Goal: Navigation & Orientation: Find specific page/section

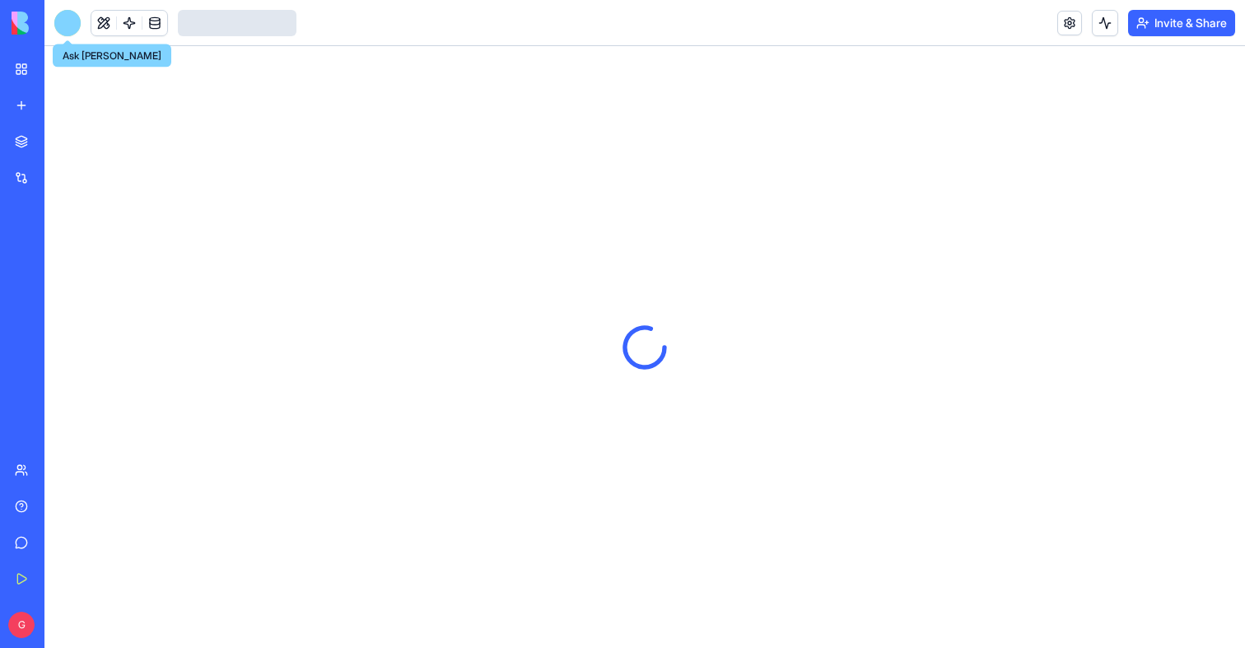
click at [71, 28] on div at bounding box center [67, 23] width 26 height 26
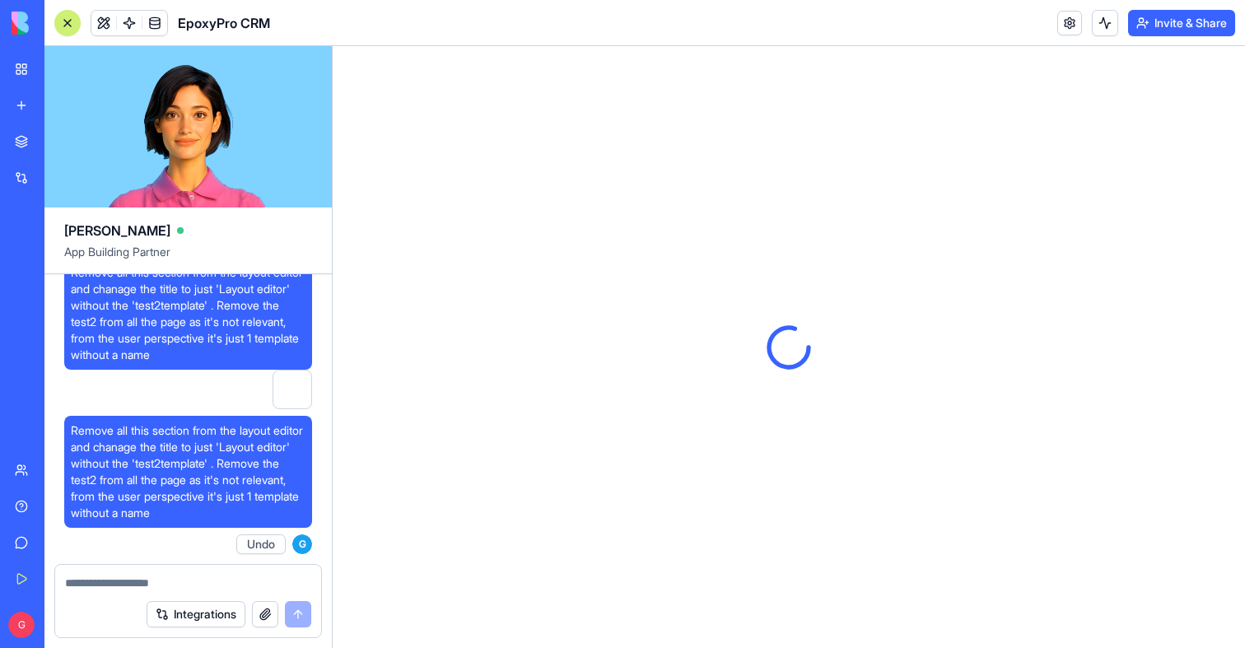
click at [224, 585] on textarea at bounding box center [188, 583] width 246 height 16
type textarea "**********"
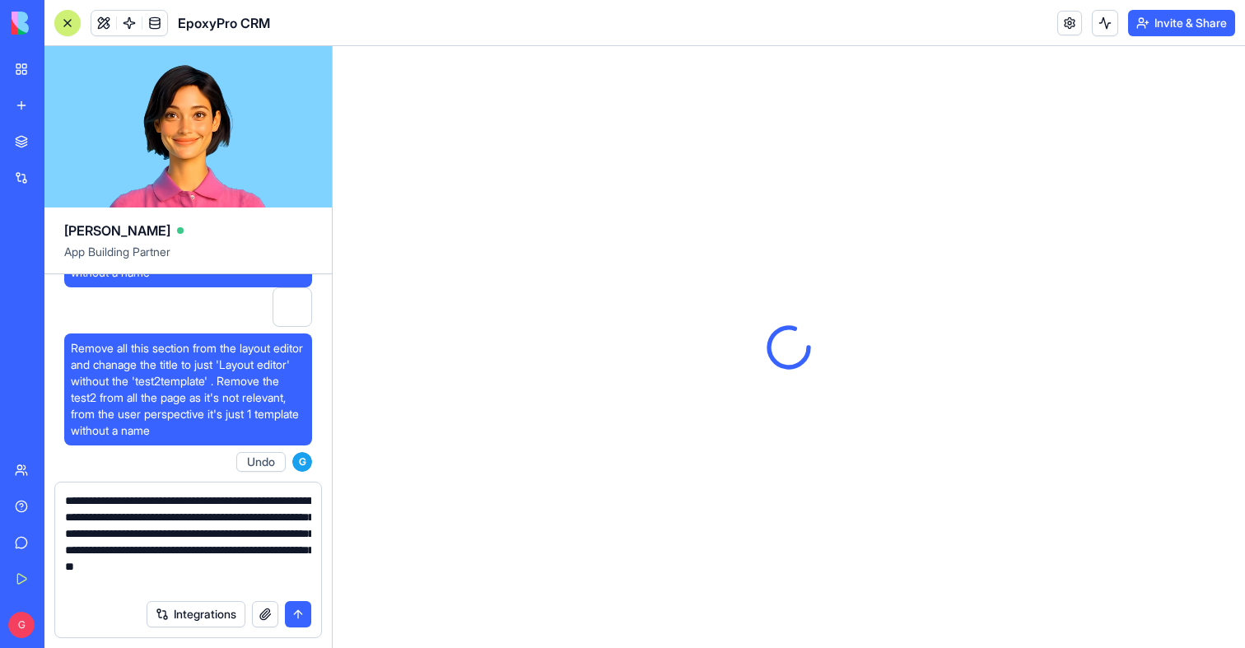
scroll to position [8, 0]
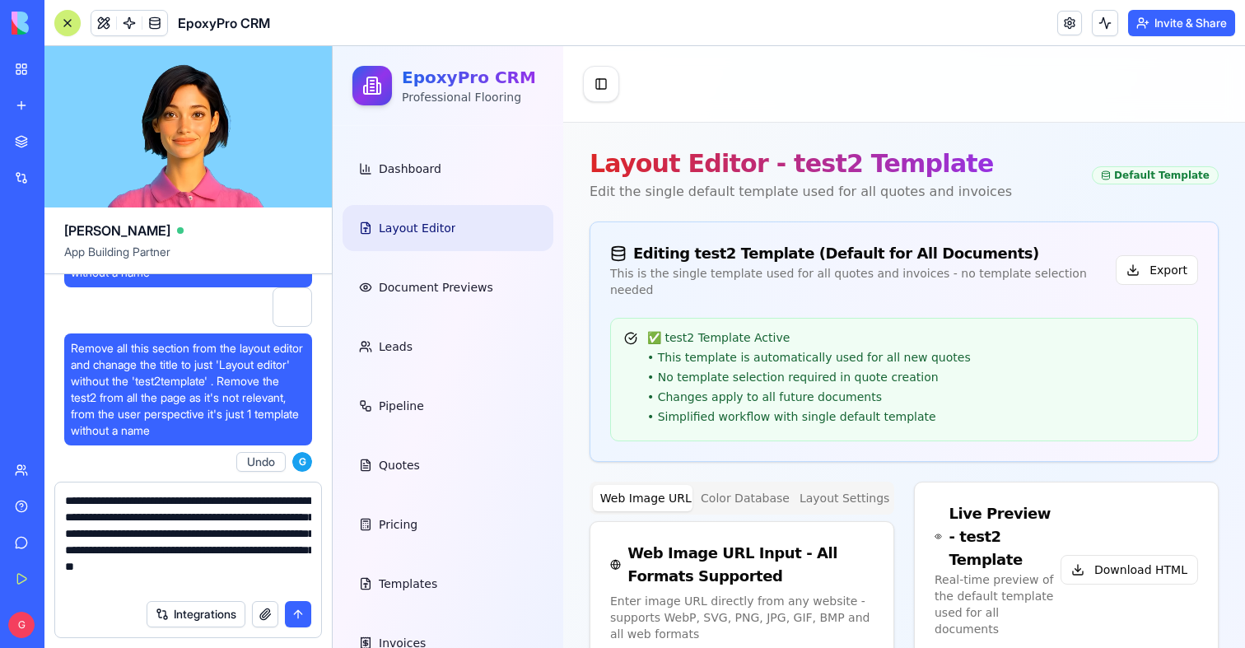
type input "**********"
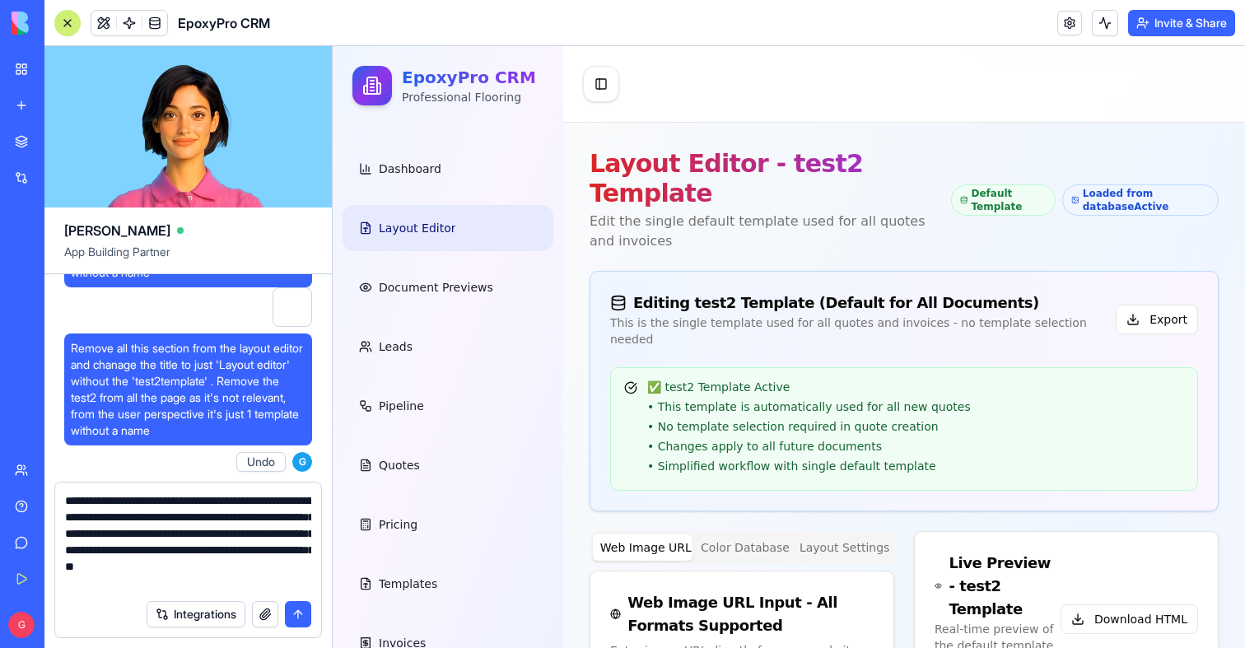
click at [172, 585] on textarea "**********" at bounding box center [188, 542] width 246 height 99
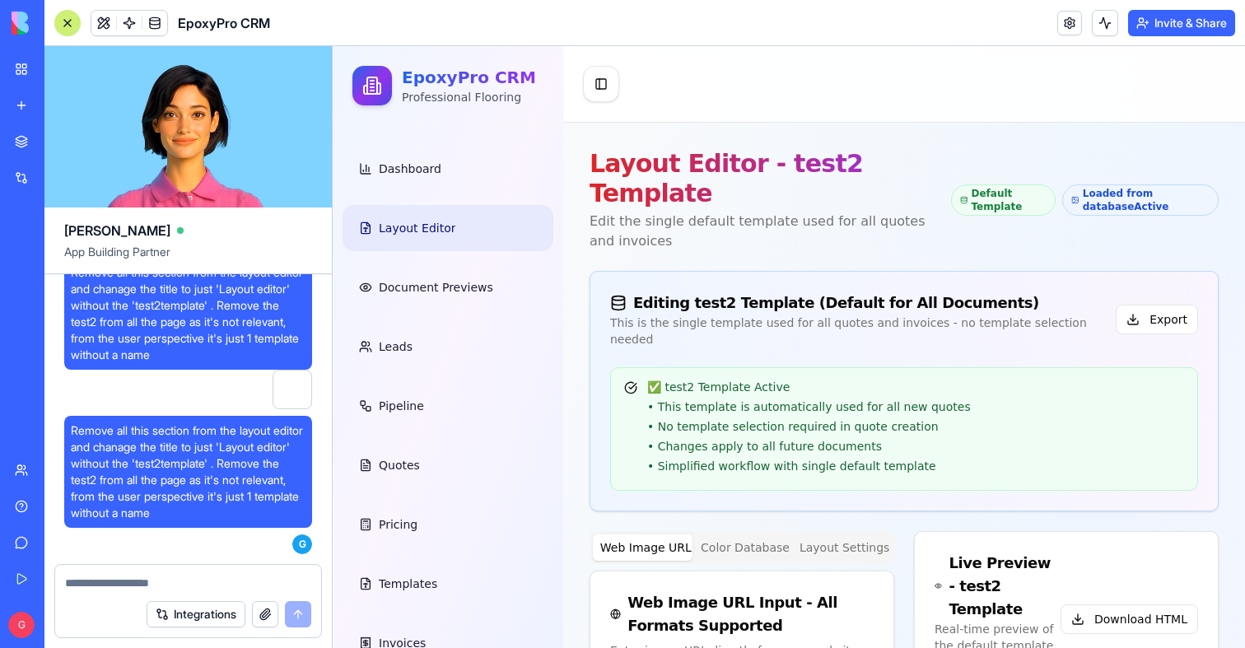
scroll to position [153757, 0]
click at [717, 87] on div "Toggle Sidebar" at bounding box center [904, 84] width 682 height 77
click at [171, 363] on span "Remove all this section from the layout editor and chanage the title to just 'L…" at bounding box center [188, 313] width 235 height 99
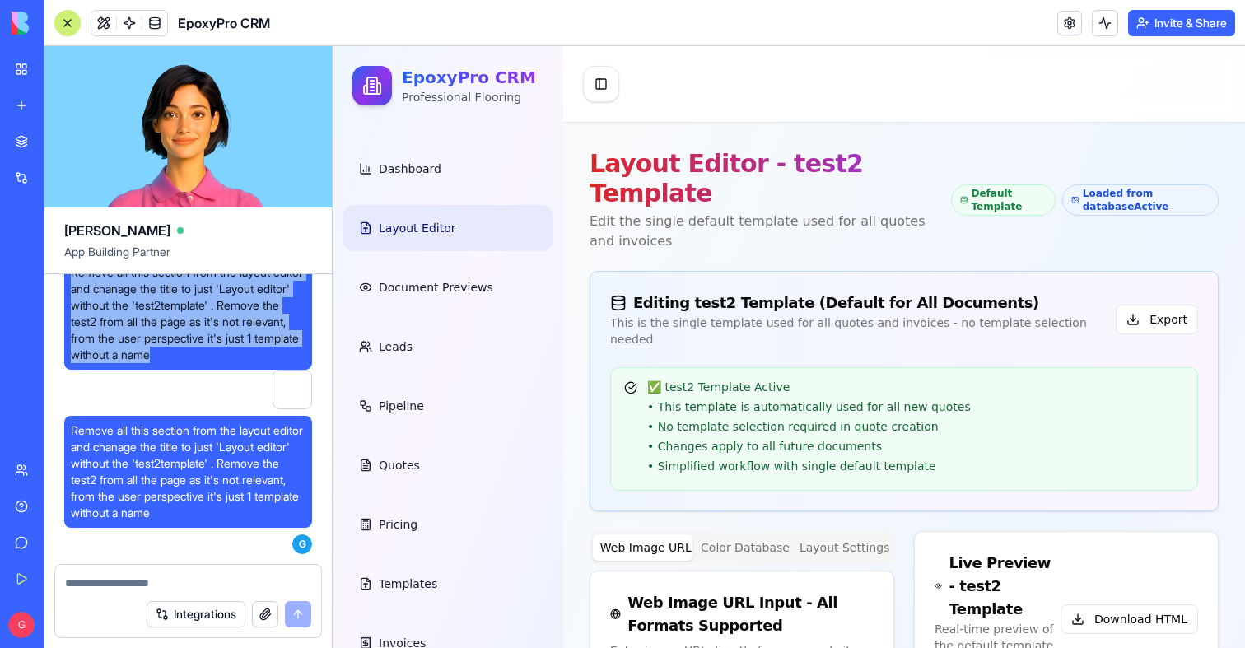
click at [171, 363] on span "Remove all this section from the layout editor and chanage the title to just 'L…" at bounding box center [188, 313] width 235 height 99
copy span "Remove all this section from the layout editor and chanage the title to just 'L…"
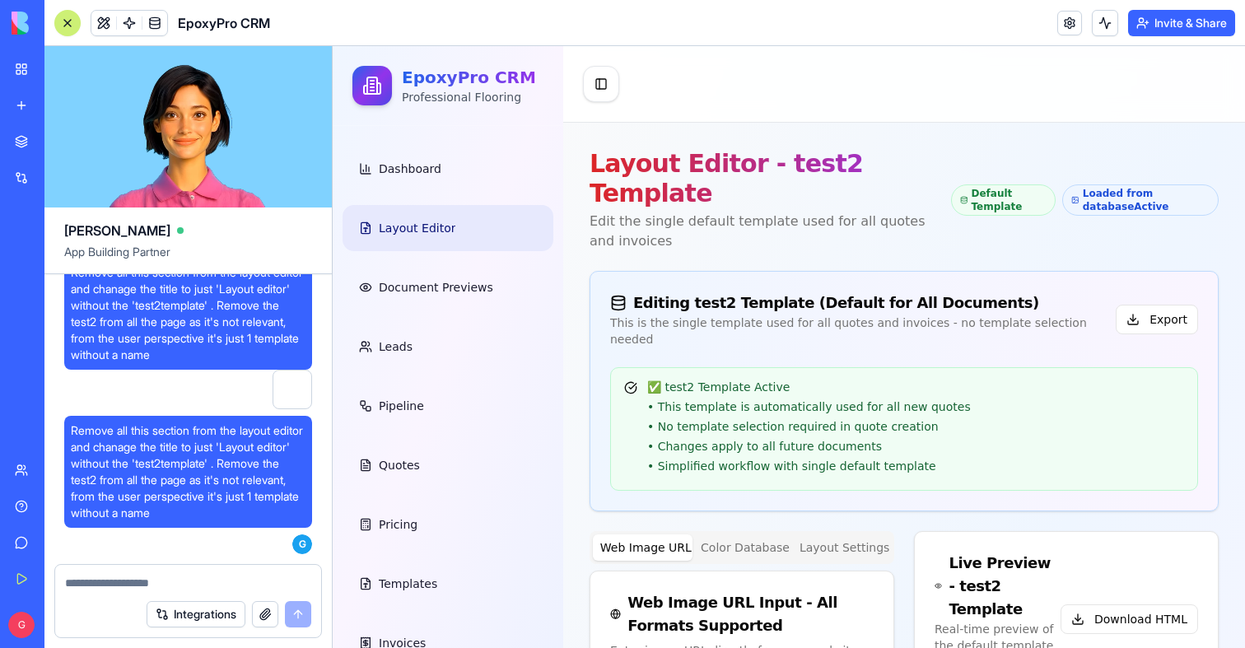
click at [183, 582] on textarea at bounding box center [188, 583] width 246 height 16
paste textarea "**********"
type textarea "**********"
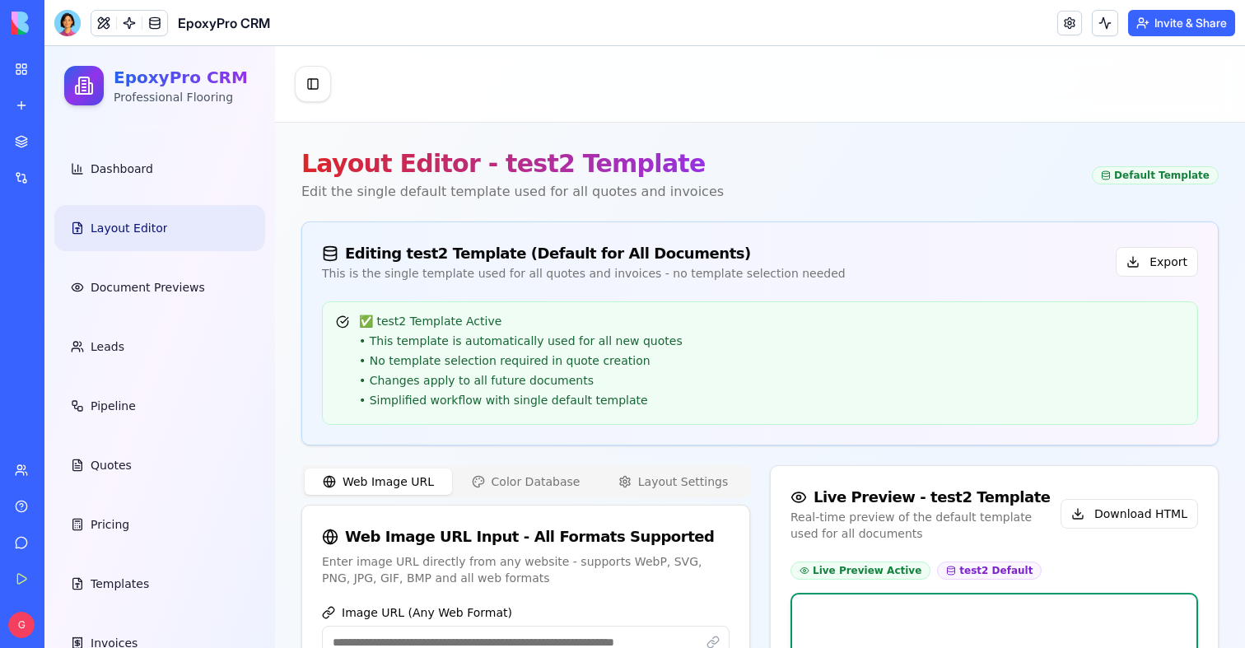
type input "**********"
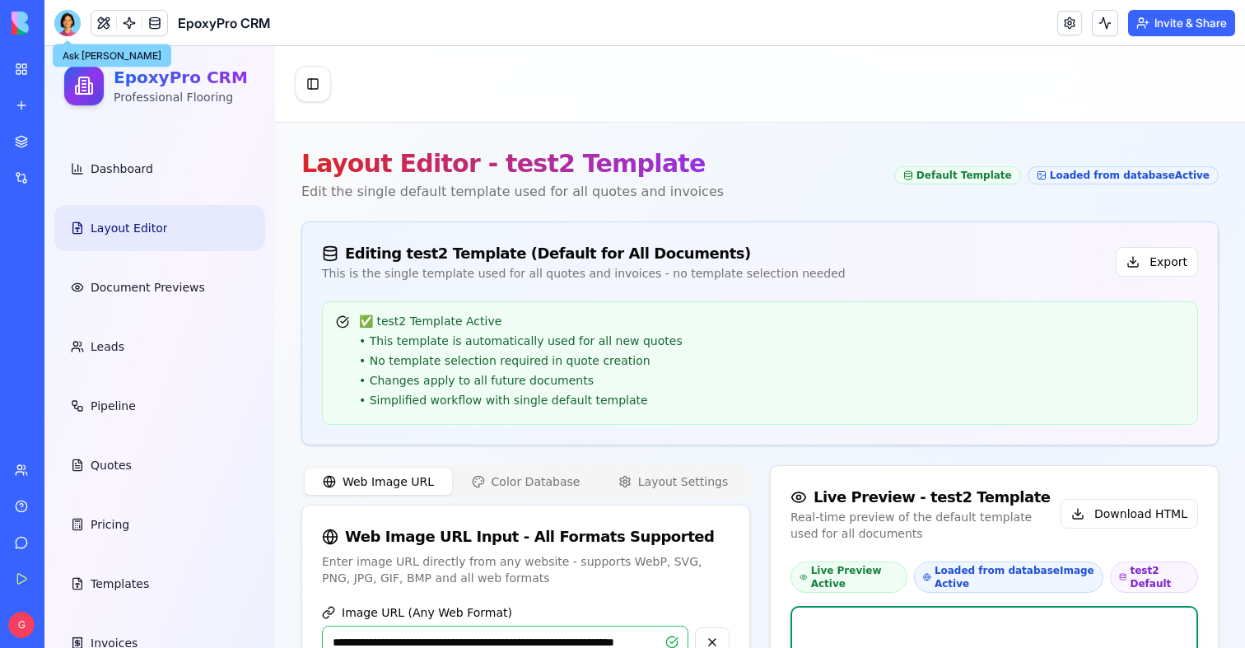
click at [63, 26] on div at bounding box center [67, 23] width 26 height 26
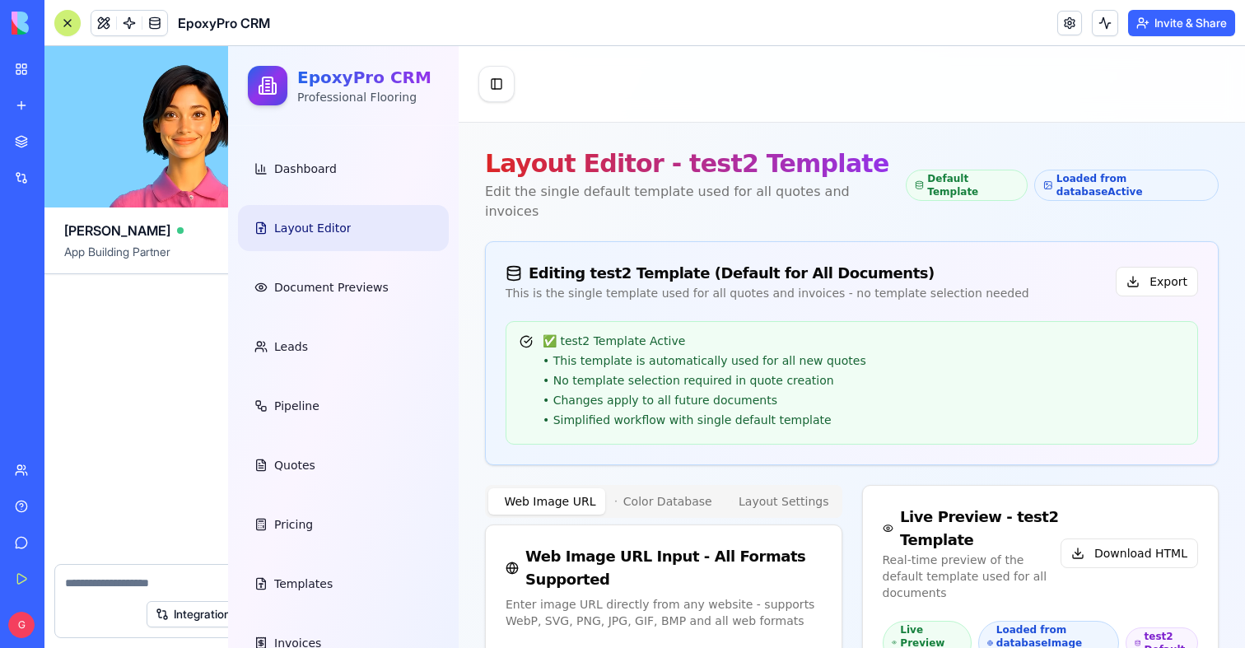
scroll to position [153815, 0]
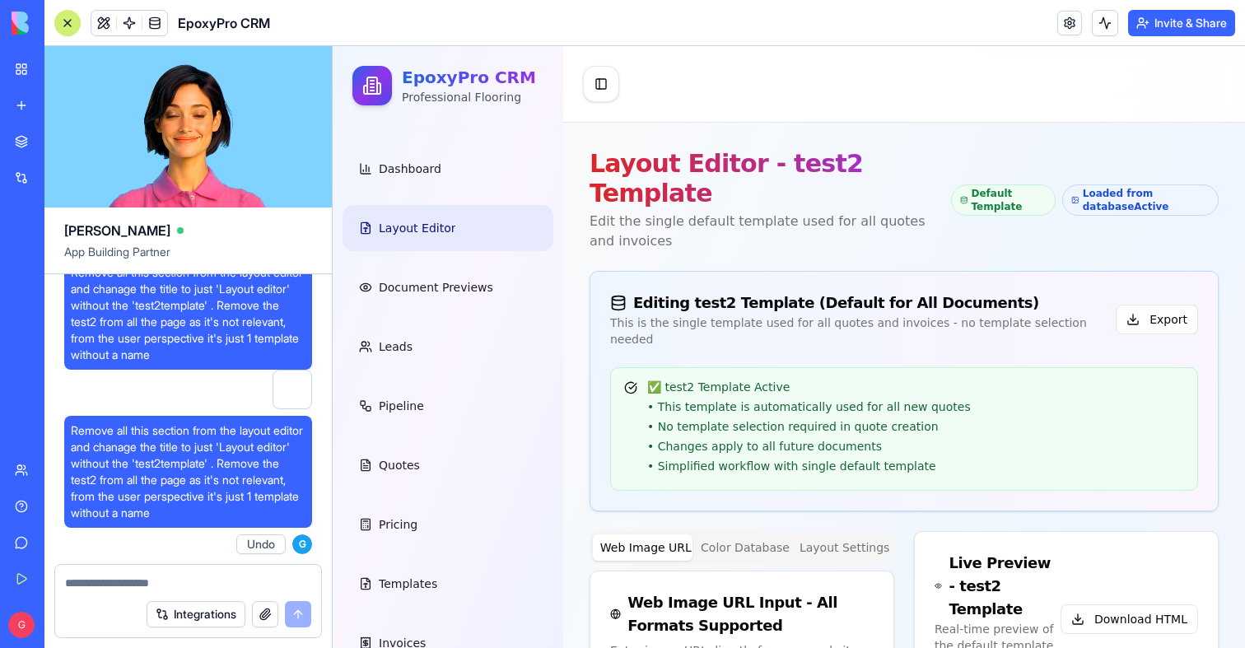
click at [163, 493] on span "Remove all this section from the layout editor and chanage the title to just 'L…" at bounding box center [188, 472] width 235 height 99
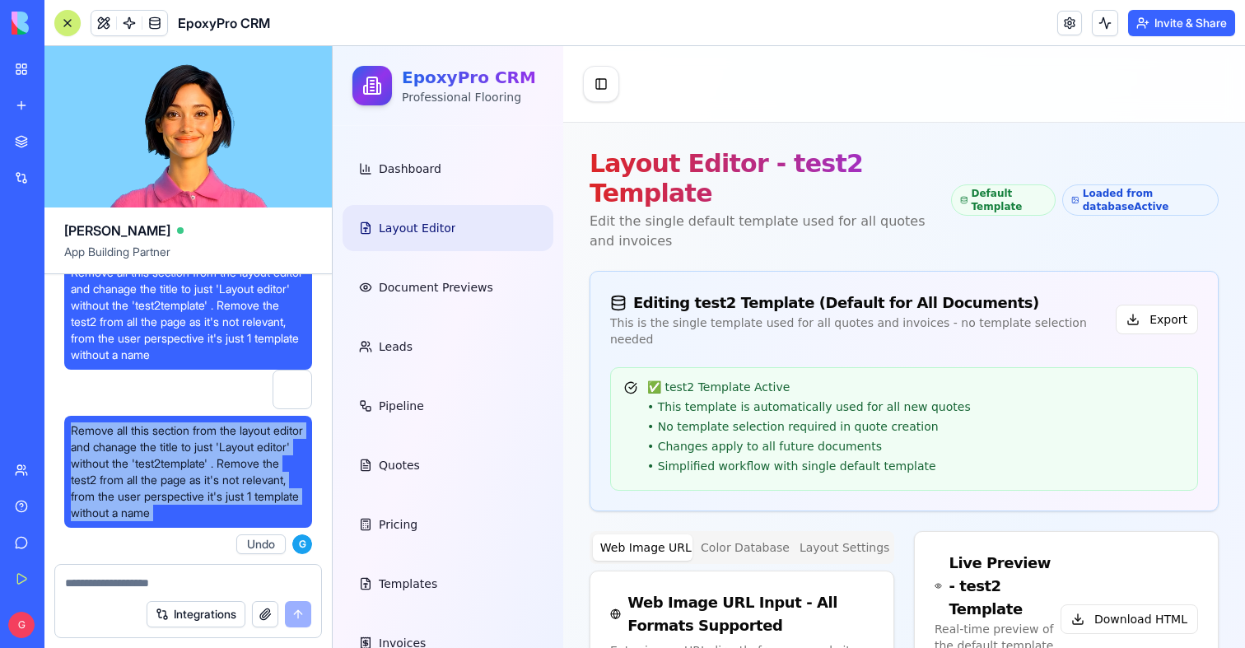
click at [163, 493] on span "Remove all this section from the layout editor and chanage the title to just 'L…" at bounding box center [188, 472] width 235 height 99
copy span "Remove all this section from the layout editor and chanage the title to just 'L…"
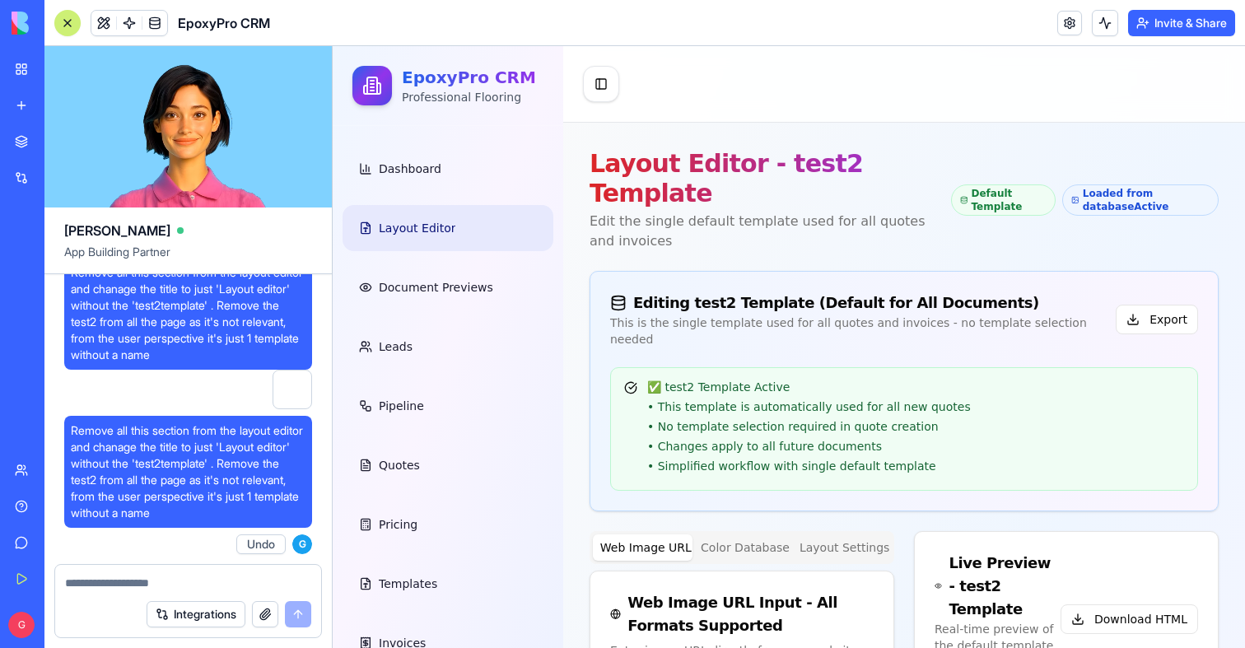
click at [168, 576] on textarea at bounding box center [188, 583] width 246 height 16
paste textarea "**********"
type textarea "**********"
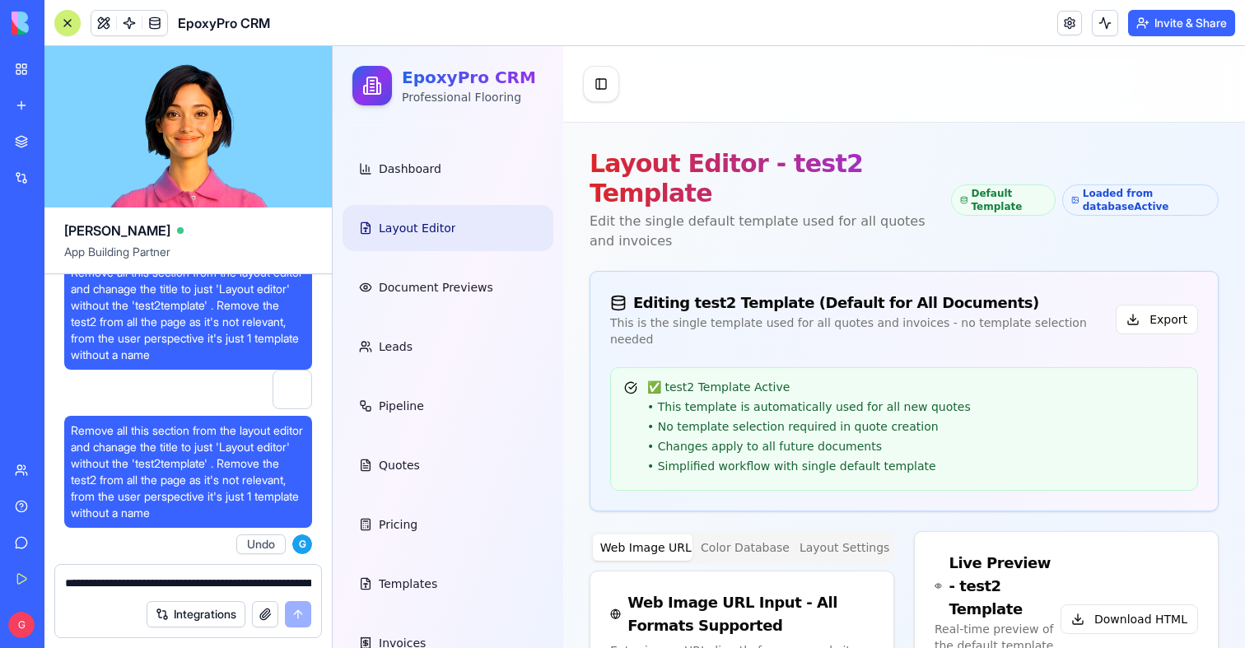
scroll to position [15, 0]
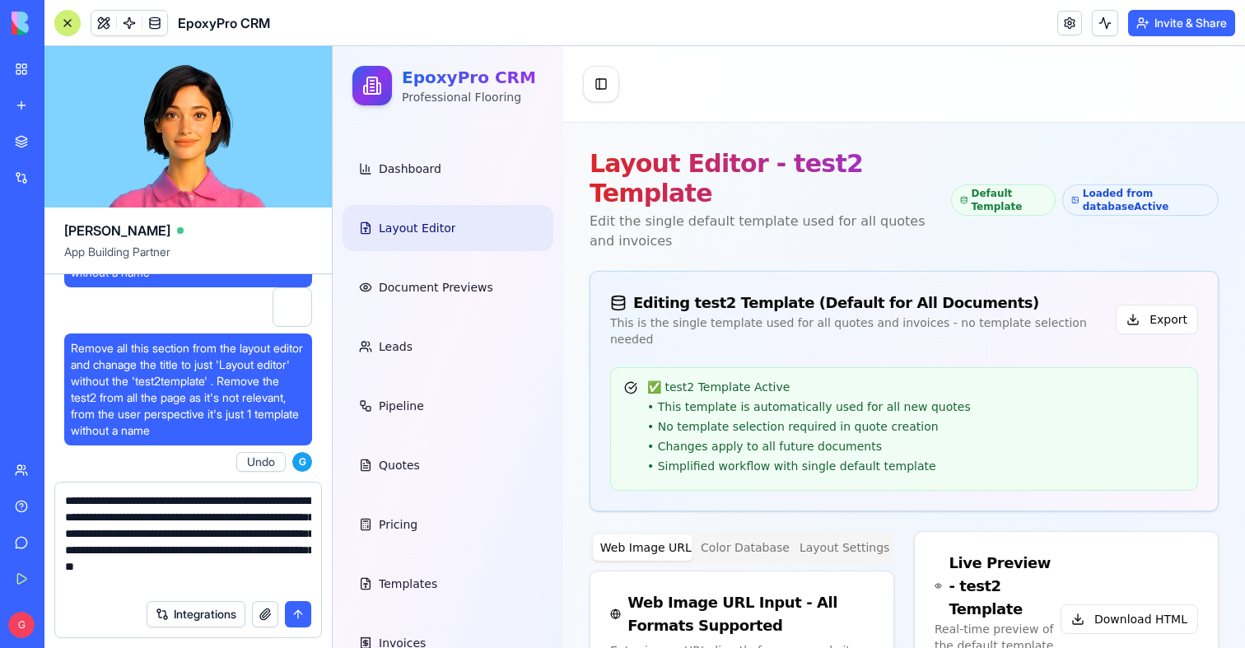
paste textarea
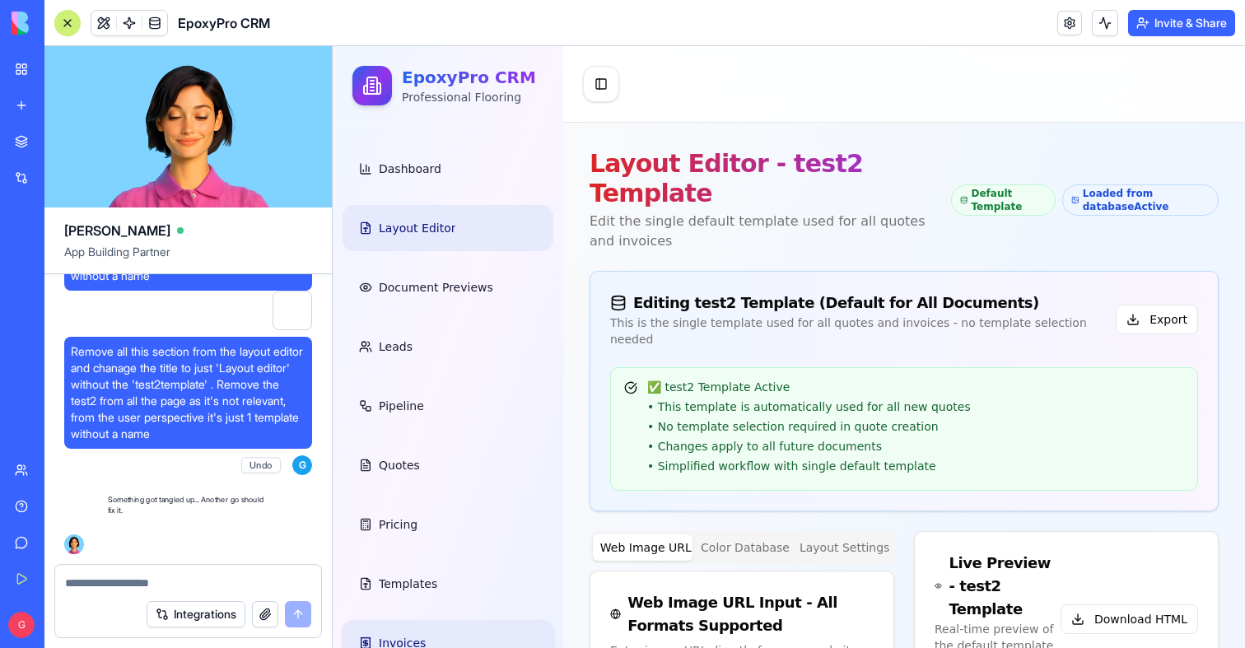
scroll to position [154052, 0]
click at [195, 430] on span "Remove all this section from the layout editor and chanage the title to just 'L…" at bounding box center [188, 392] width 235 height 99
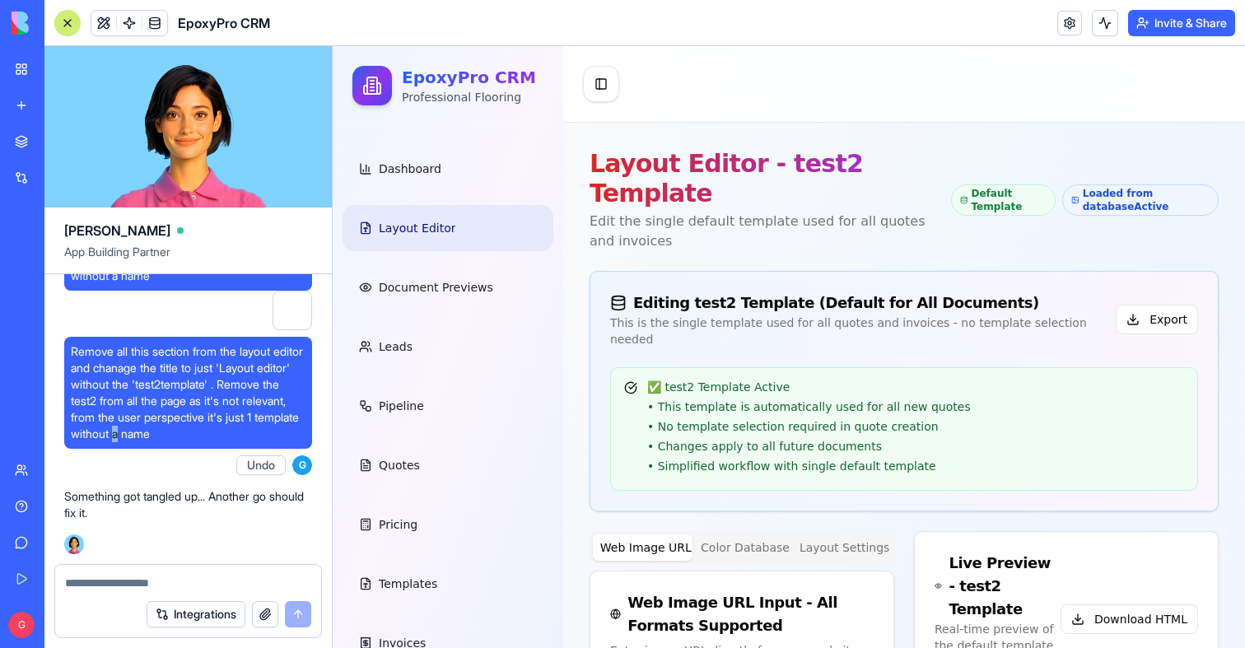
click at [195, 430] on span "Remove all this section from the layout editor and chanage the title to just 'L…" at bounding box center [188, 392] width 235 height 99
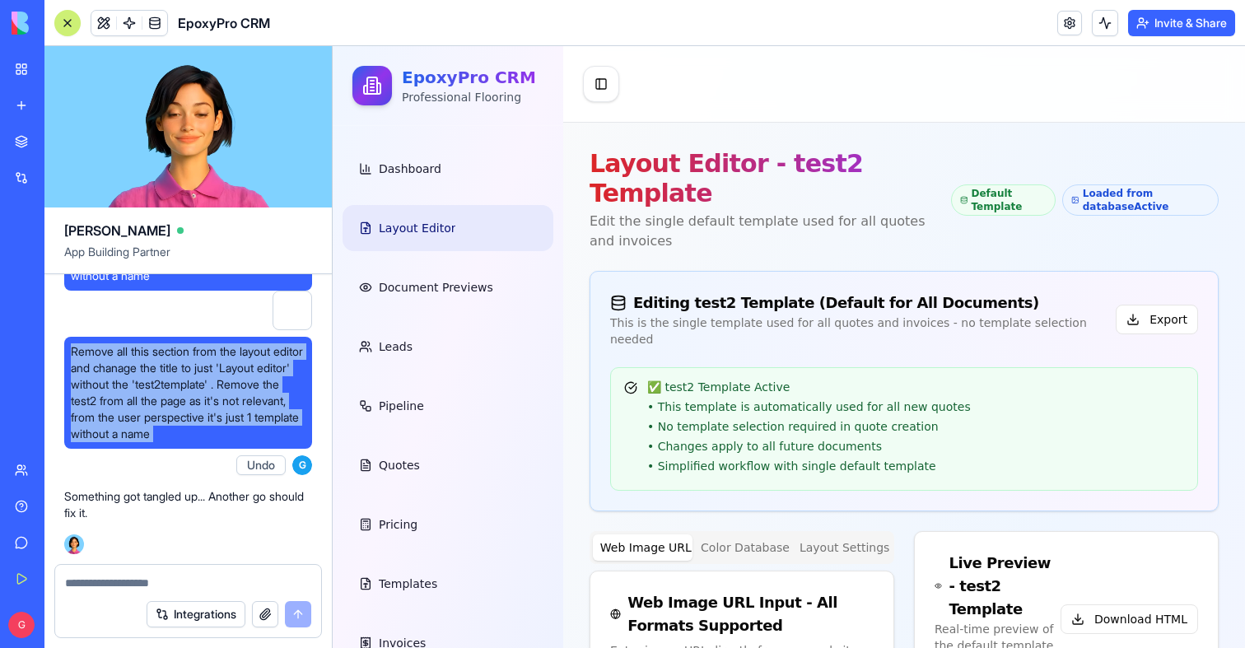
click at [195, 430] on span "Remove all this section from the layout editor and chanage the title to just 'L…" at bounding box center [188, 392] width 235 height 99
copy span "Remove all this section from the layout editor and chanage the title to just 'L…"
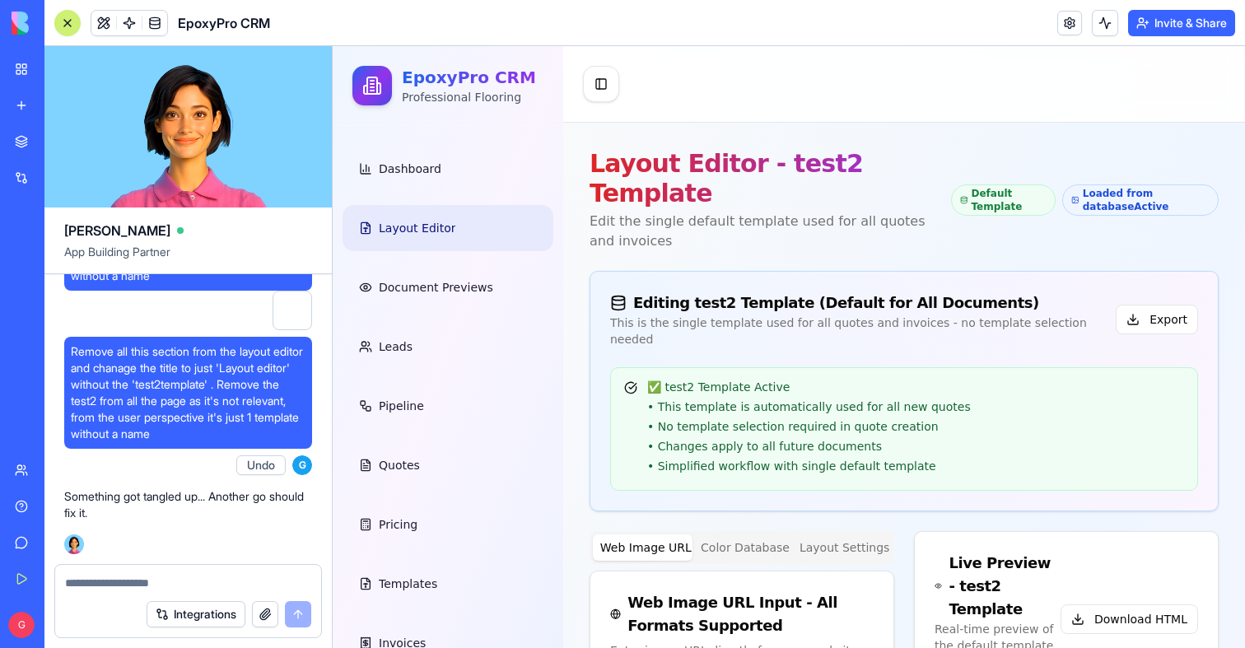
click at [185, 582] on textarea at bounding box center [188, 583] width 246 height 16
paste textarea "**********"
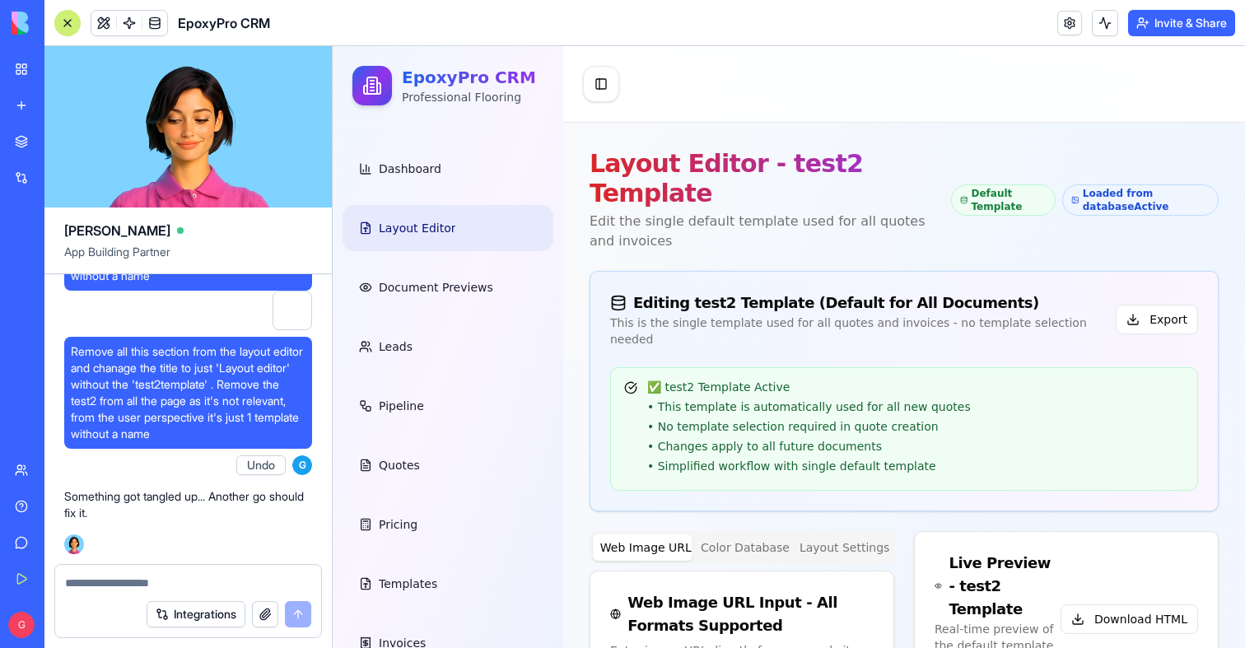
type textarea "**********"
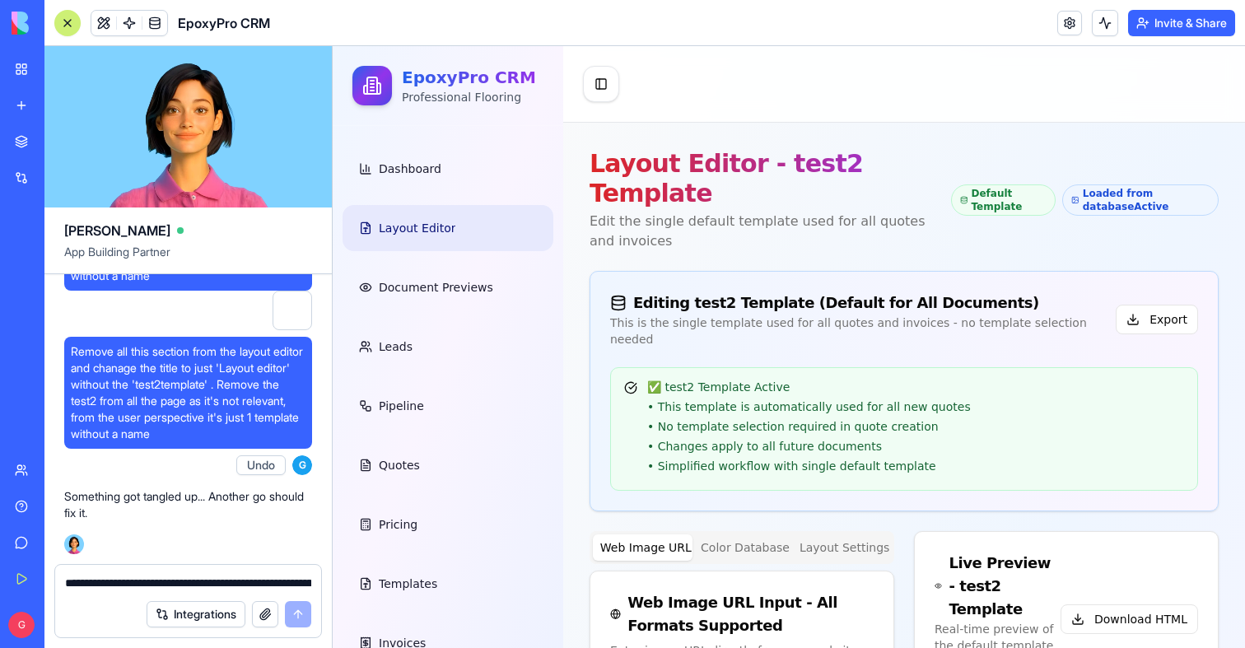
scroll to position [154055, 0]
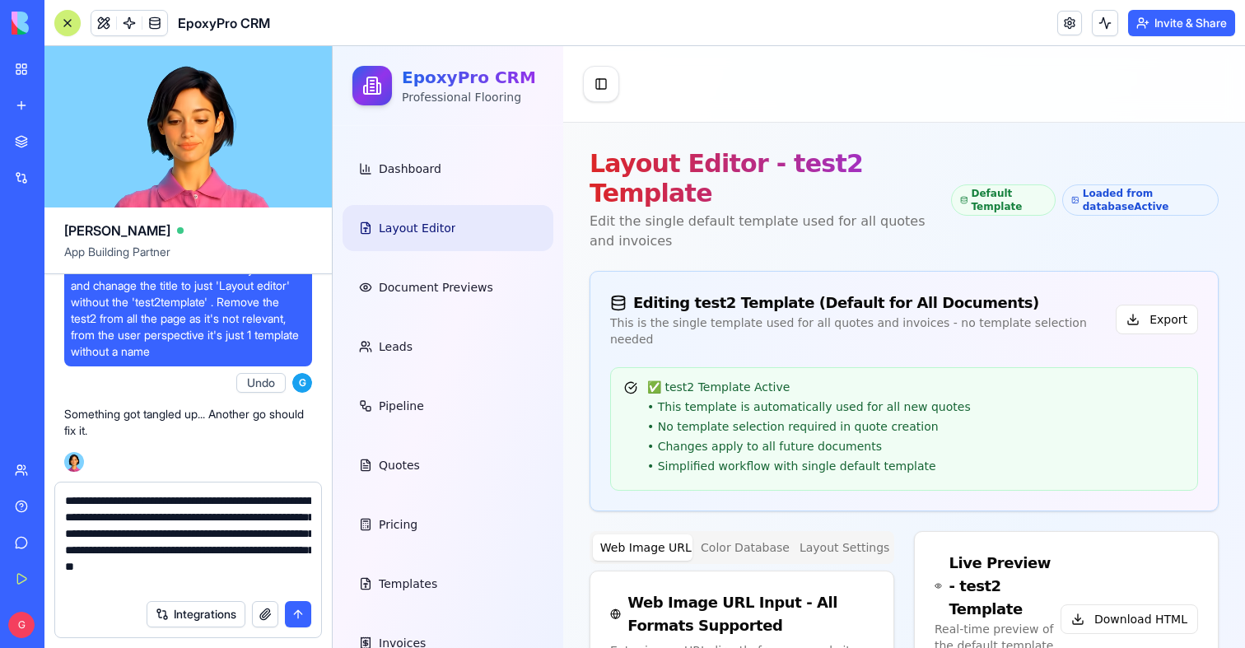
click at [180, 586] on textarea "**********" at bounding box center [188, 542] width 246 height 99
paste textarea
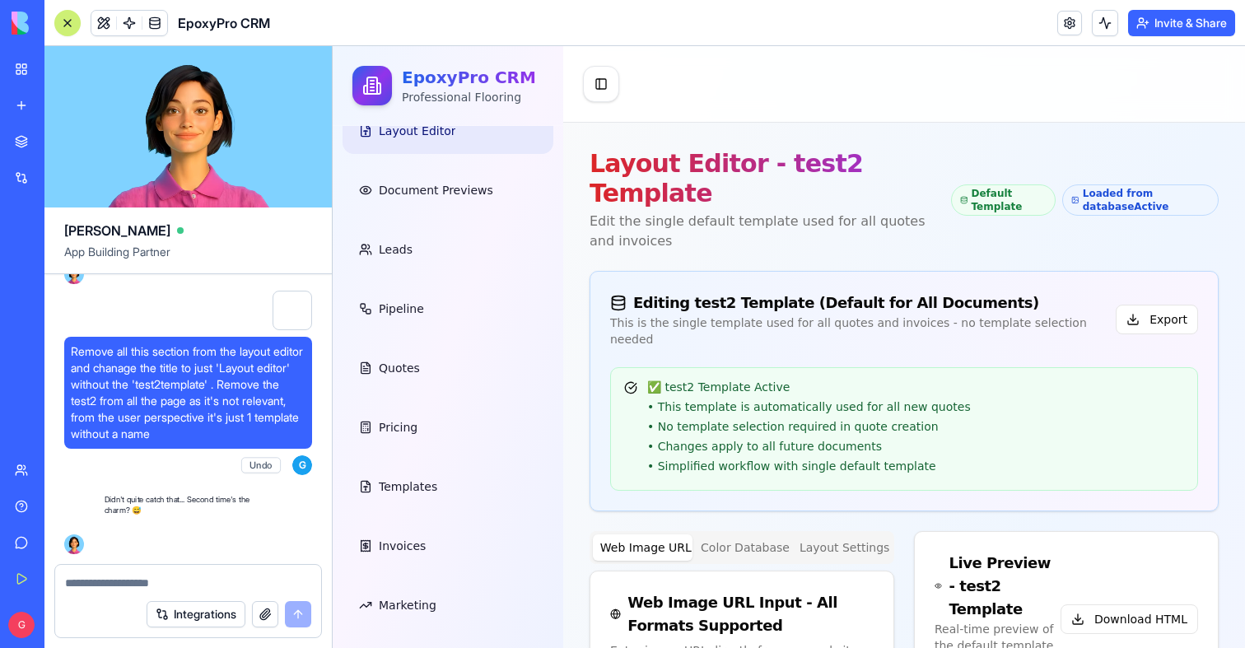
scroll to position [154322, 0]
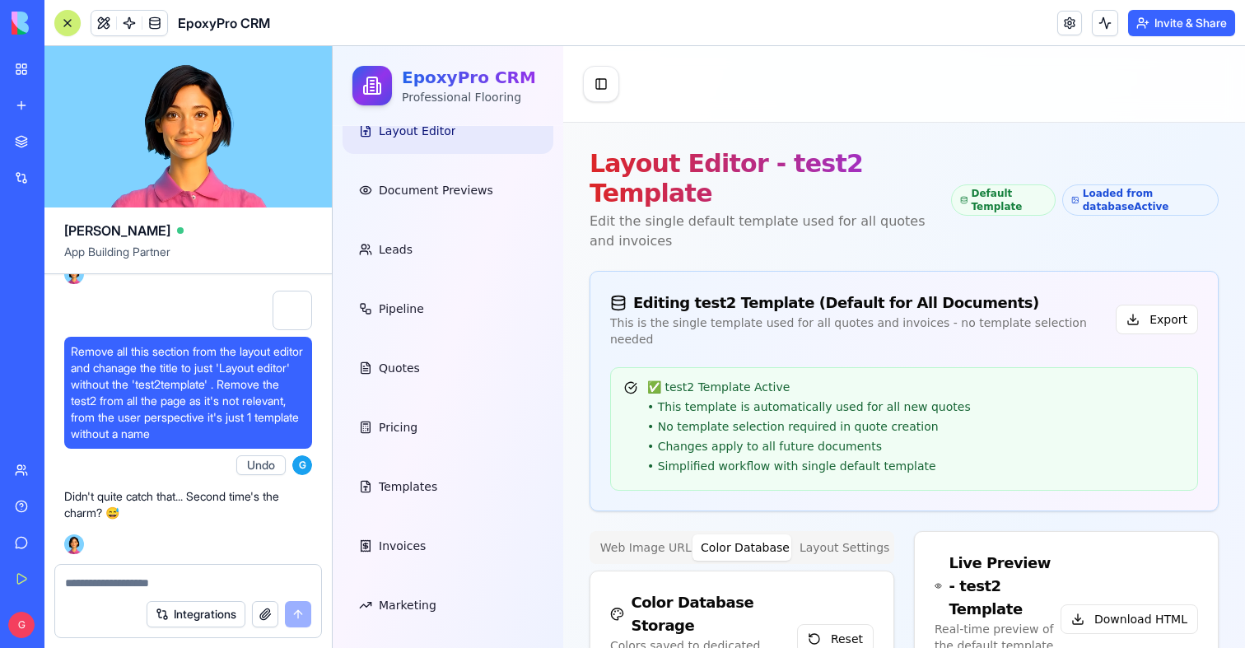
click at [736, 535] on button "Color Database" at bounding box center [743, 548] width 100 height 26
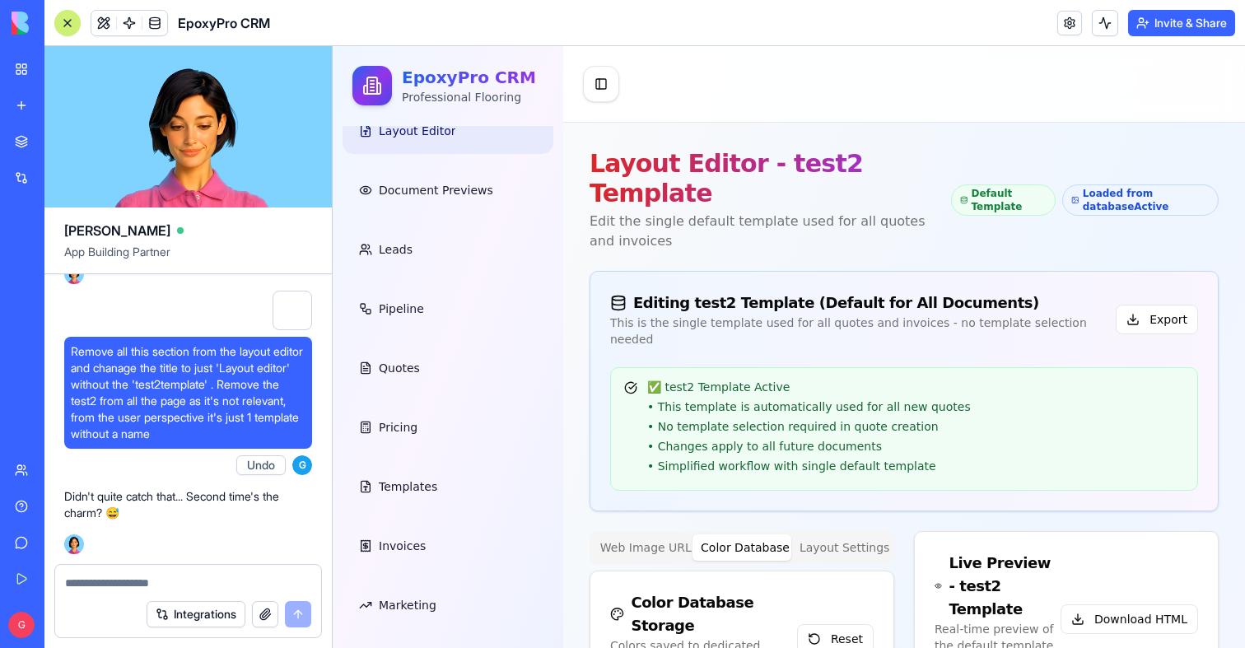
click at [829, 535] on button "Layout Settings" at bounding box center [841, 548] width 100 height 26
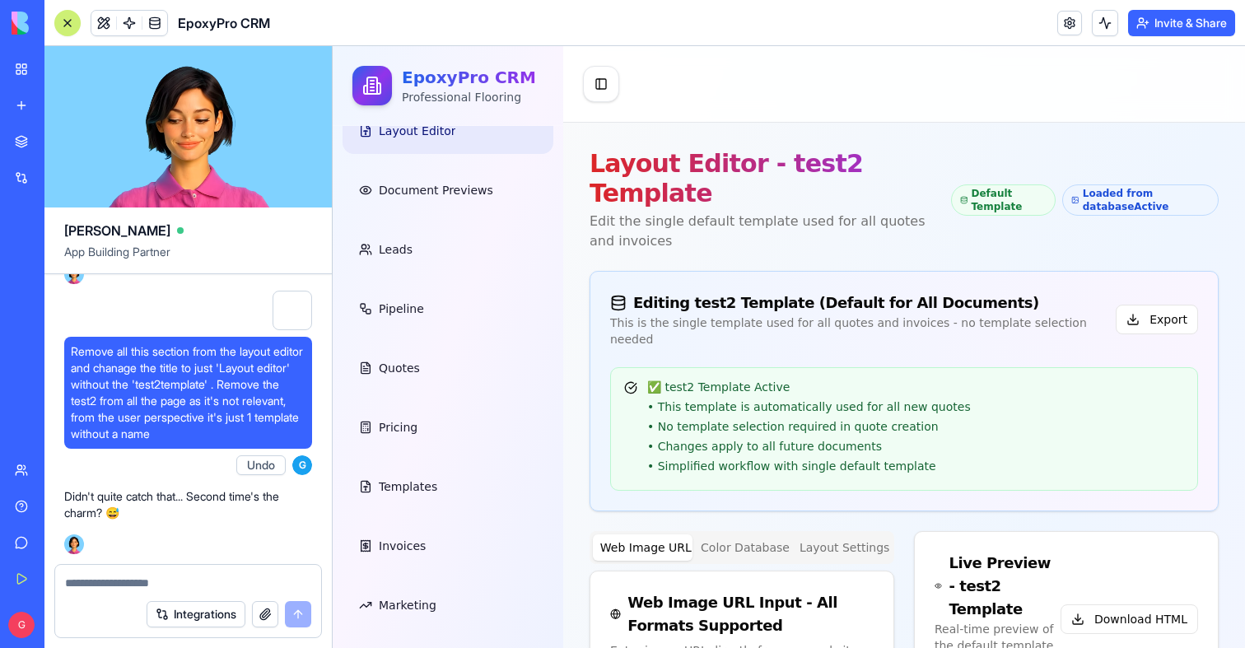
click at [643, 535] on button "Web Image URL" at bounding box center [643, 548] width 100 height 26
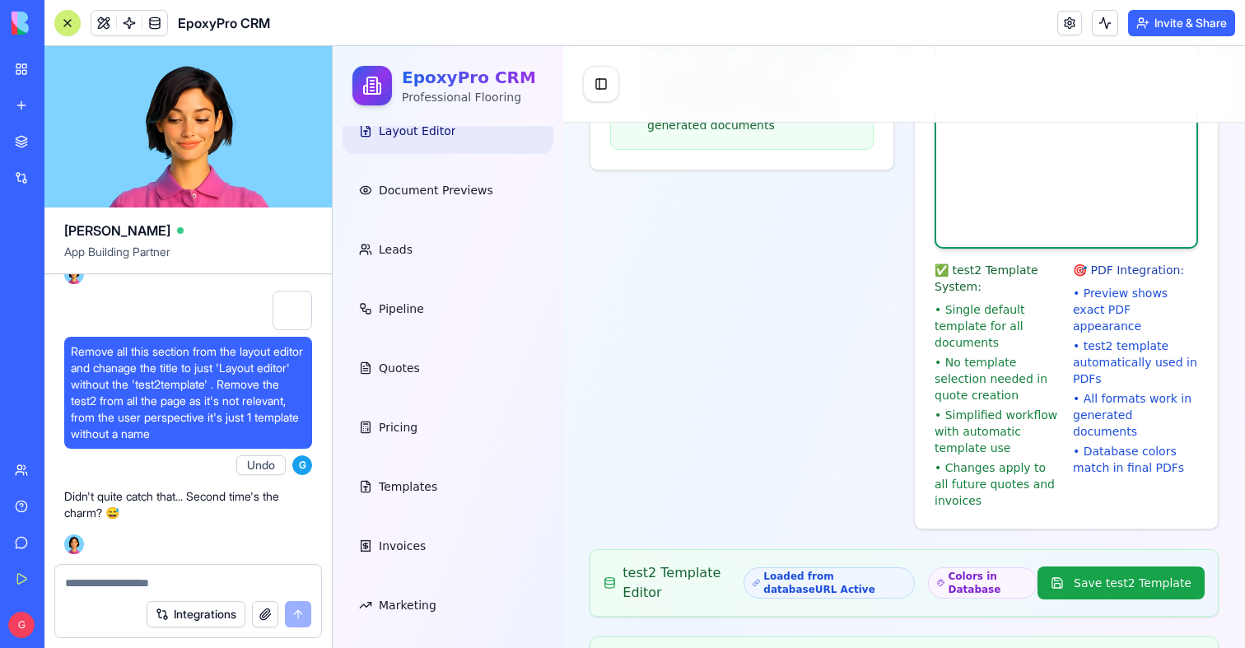
scroll to position [1155, 0]
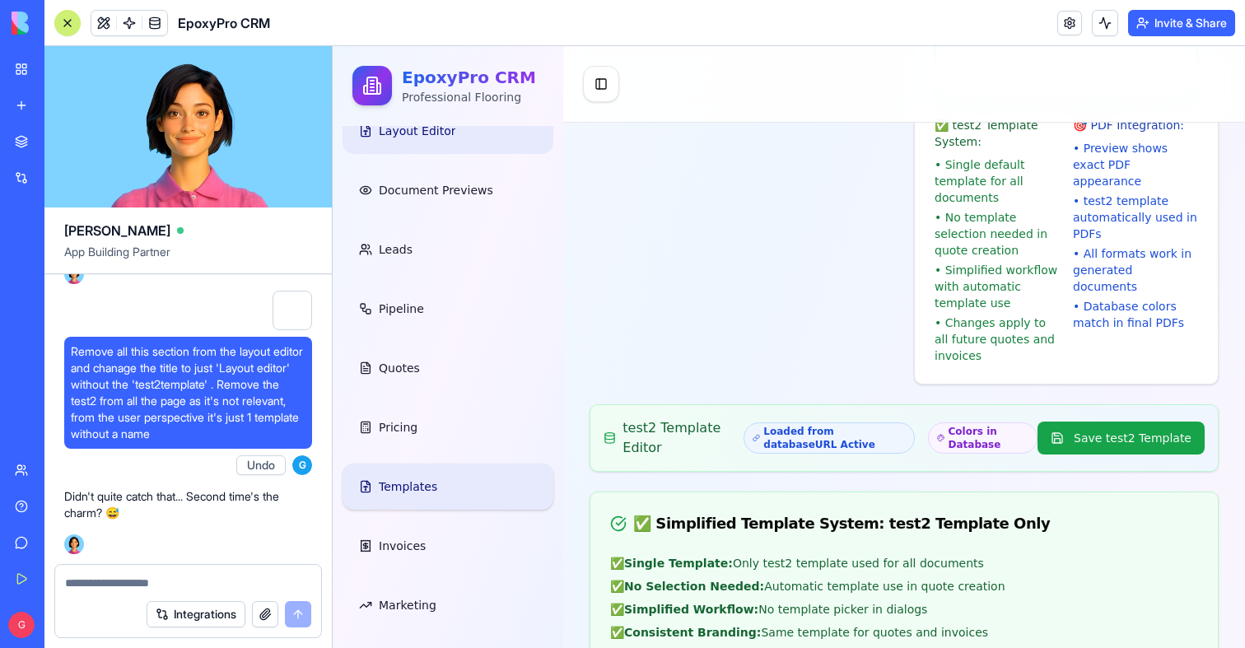
click at [427, 506] on link "Templates" at bounding box center [448, 487] width 211 height 46
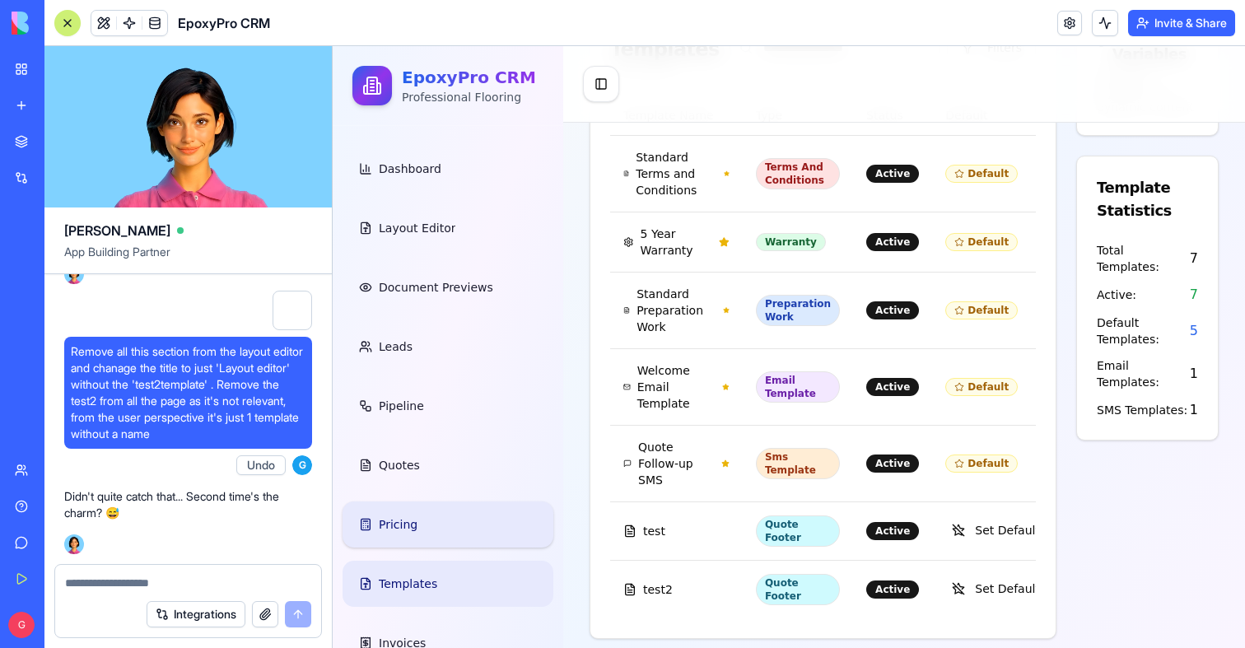
click at [420, 544] on link "Pricing" at bounding box center [448, 525] width 211 height 46
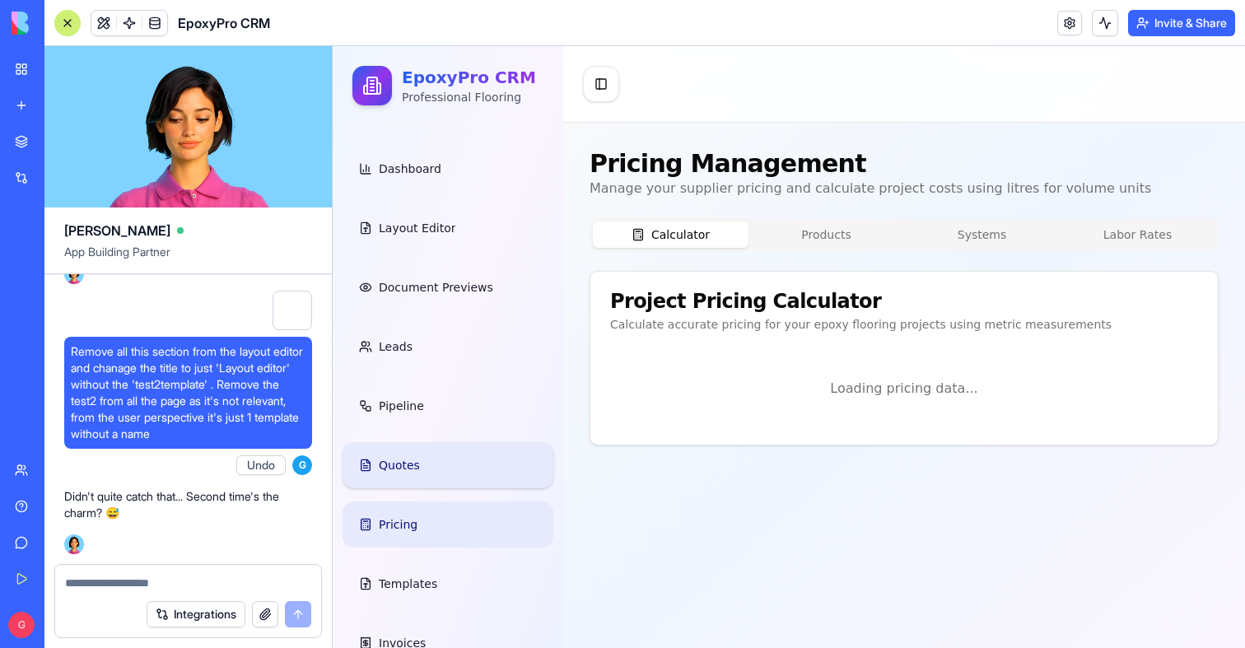
click at [425, 457] on link "Quotes" at bounding box center [448, 465] width 211 height 46
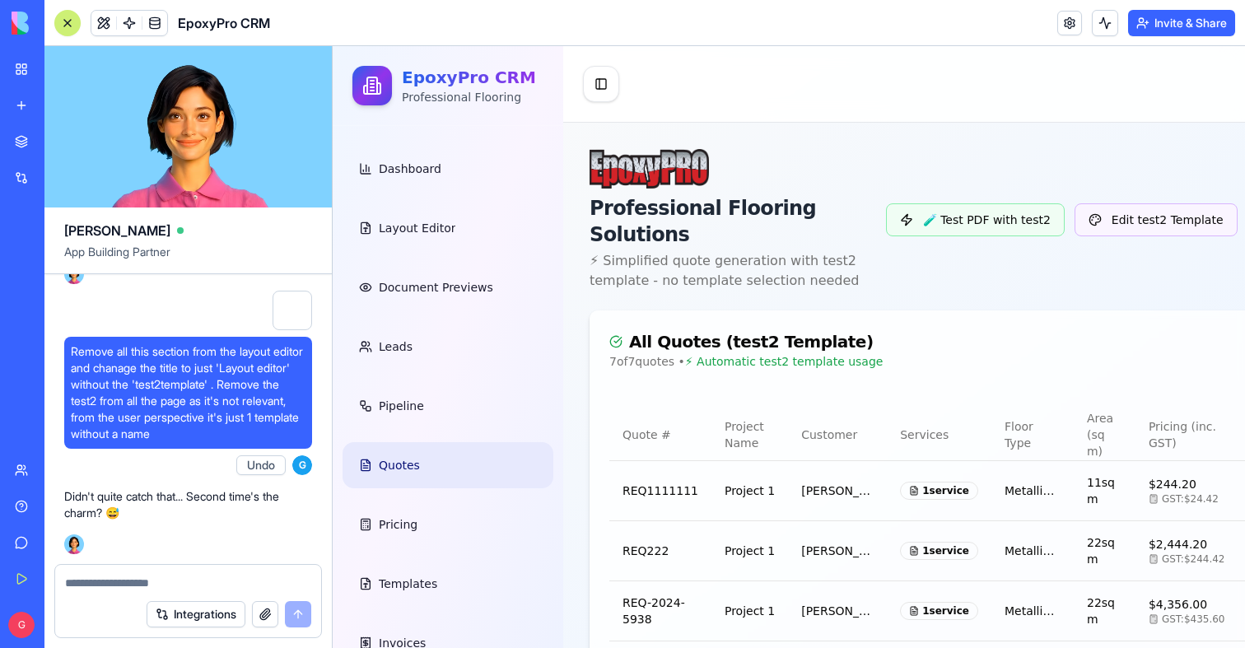
click at [161, 26] on span at bounding box center [155, 23] width 46 height 46
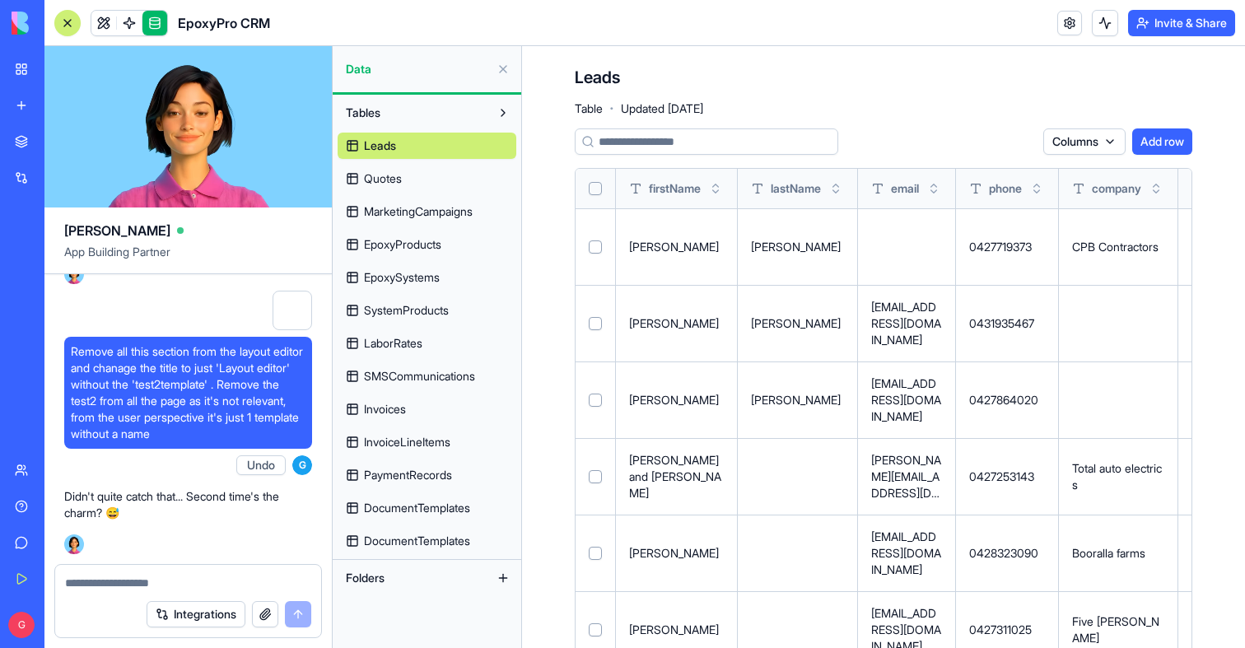
click at [396, 182] on span "Quotes" at bounding box center [383, 178] width 38 height 16
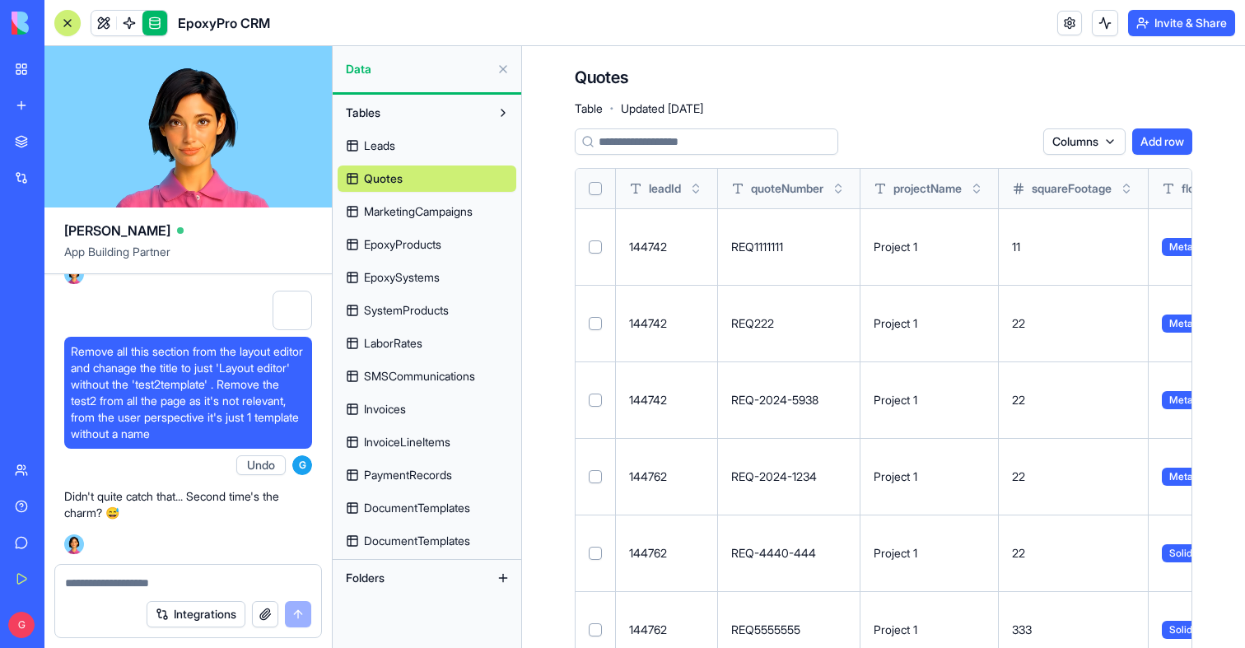
click at [396, 218] on span "MarketingCampaigns" at bounding box center [418, 211] width 109 height 16
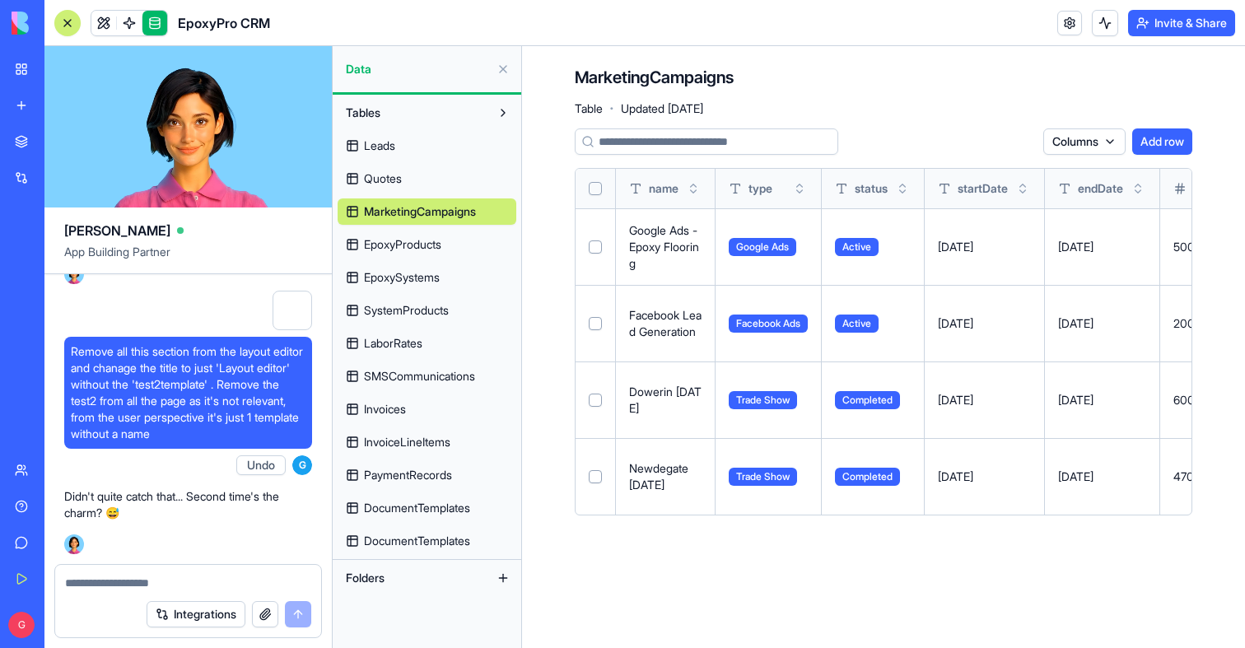
click at [397, 252] on span "EpoxyProducts" at bounding box center [402, 244] width 77 height 16
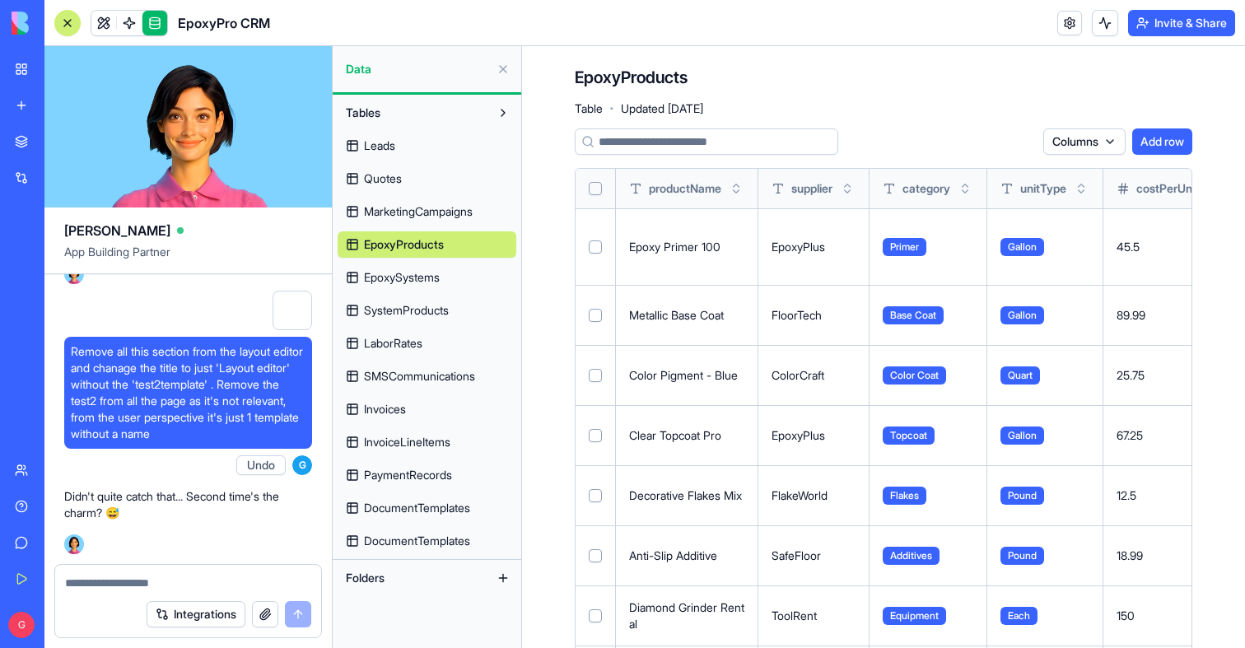
scroll to position [1240, 0]
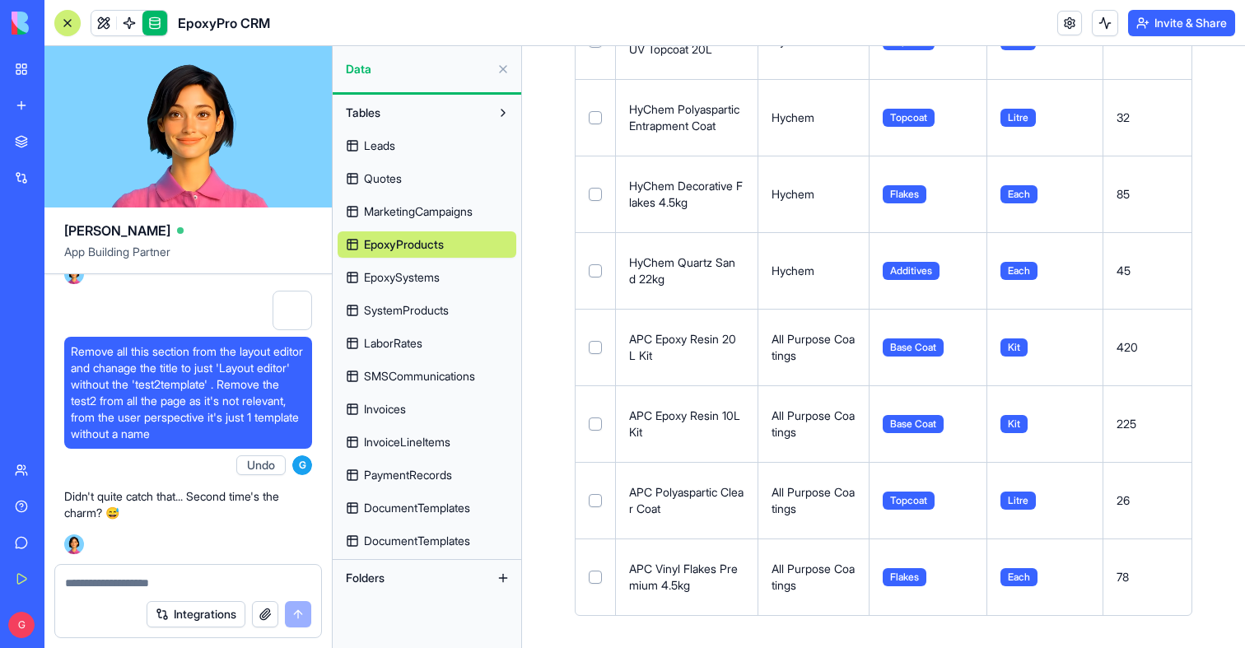
click at [405, 271] on span "EpoxySystems" at bounding box center [402, 277] width 76 height 16
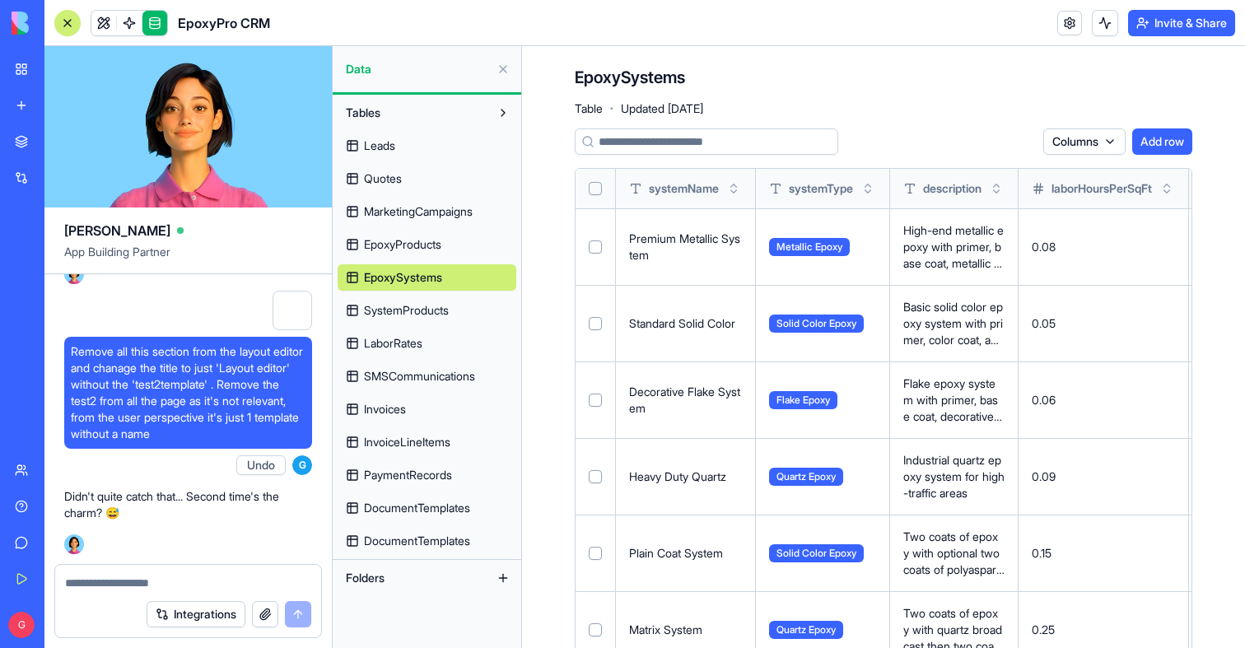
scroll to position [129, 0]
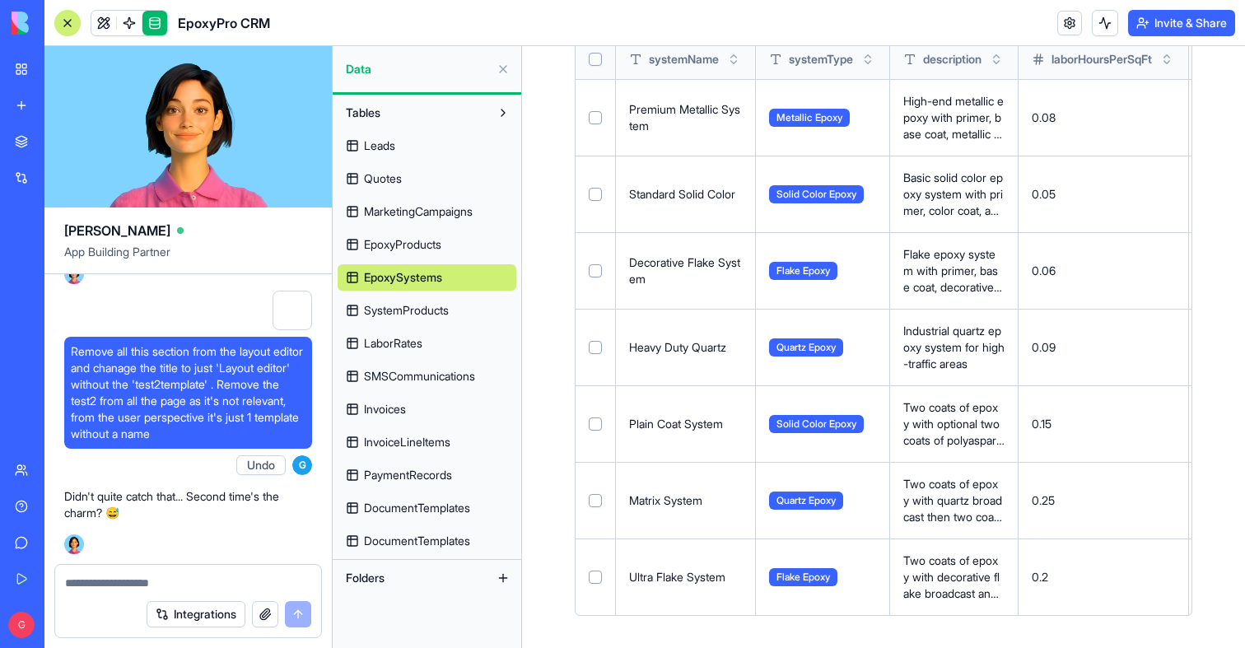
click at [357, 311] on link "SystemProducts" at bounding box center [427, 310] width 179 height 26
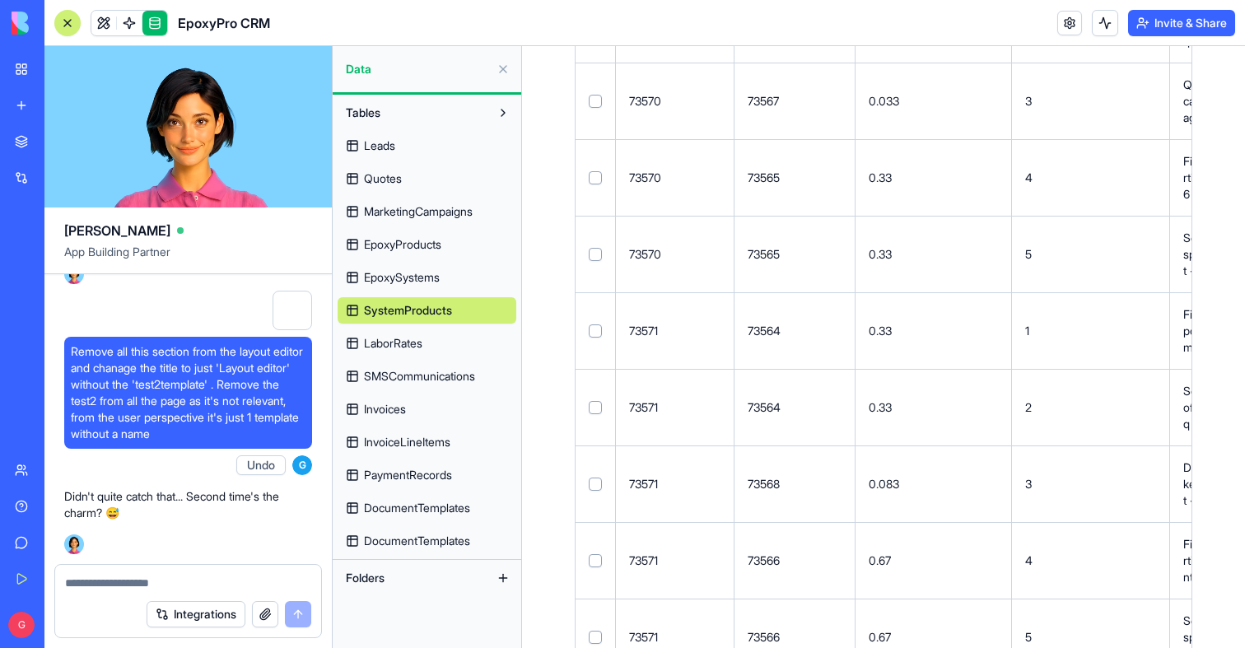
scroll to position [1528, 0]
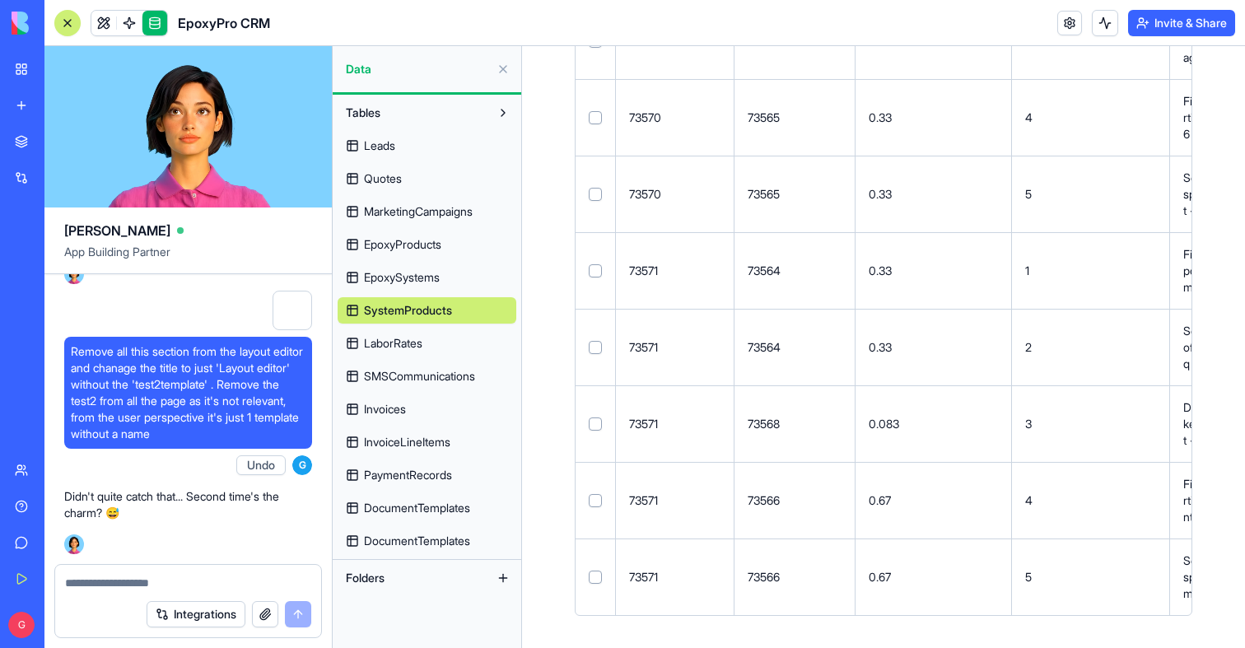
click at [415, 362] on div "Leads Quotes MarketingCampaigns EpoxyProducts EpoxySystems SystemProducts Labor…" at bounding box center [427, 340] width 179 height 428
click at [410, 349] on span "LaborRates" at bounding box center [393, 343] width 58 height 16
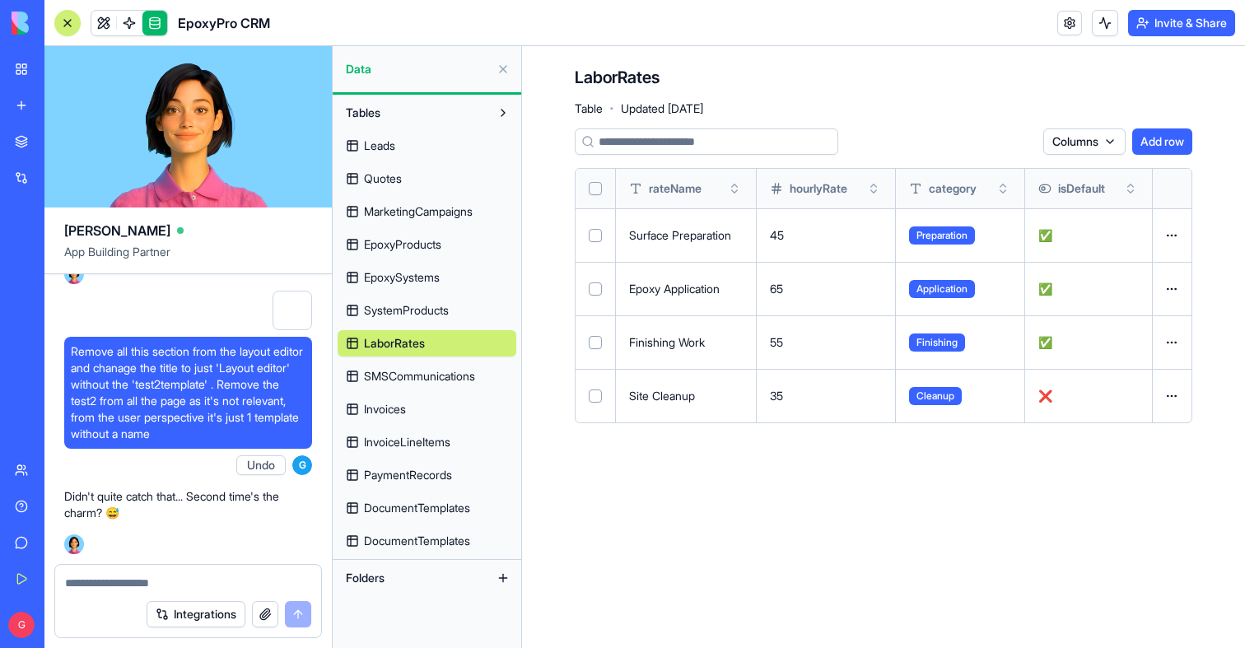
click at [419, 368] on span "SMSCommunications" at bounding box center [419, 376] width 111 height 16
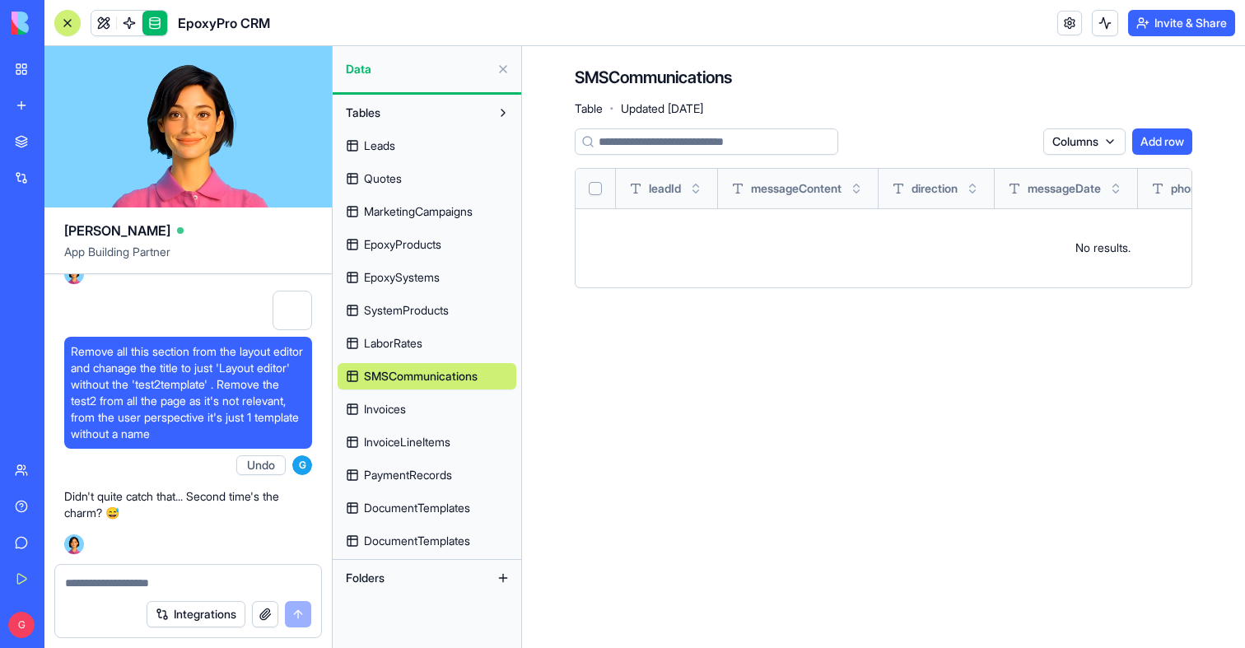
click at [422, 405] on link "Invoices" at bounding box center [427, 409] width 179 height 26
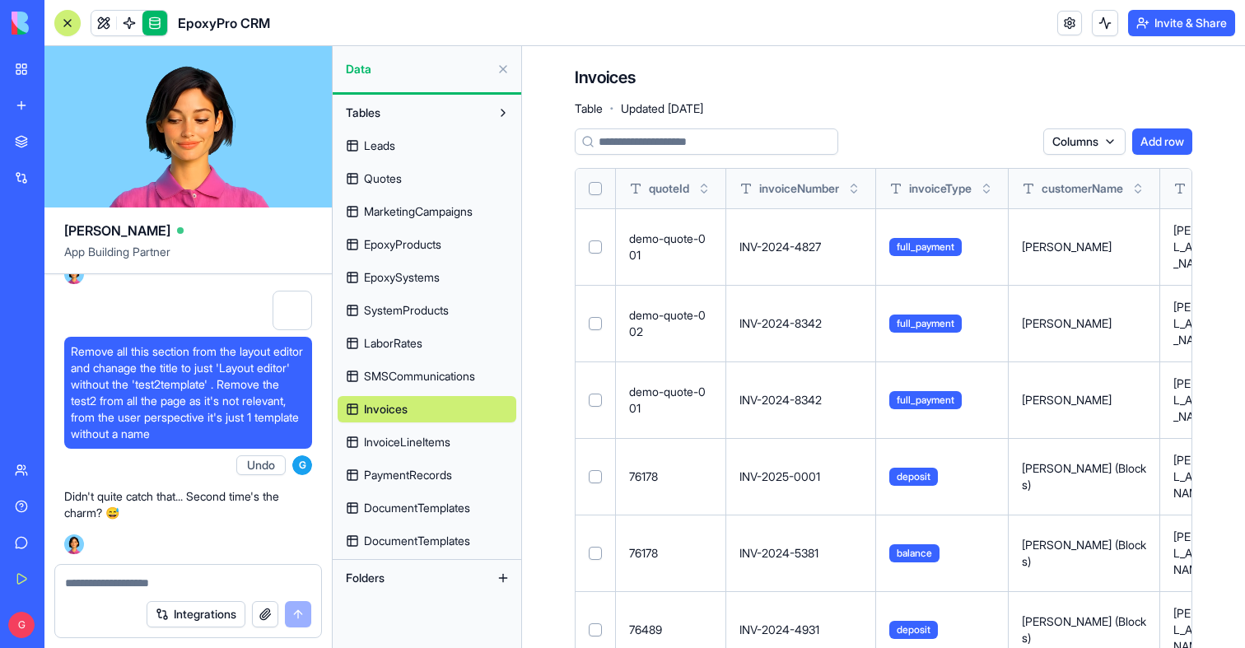
scroll to position [129, 0]
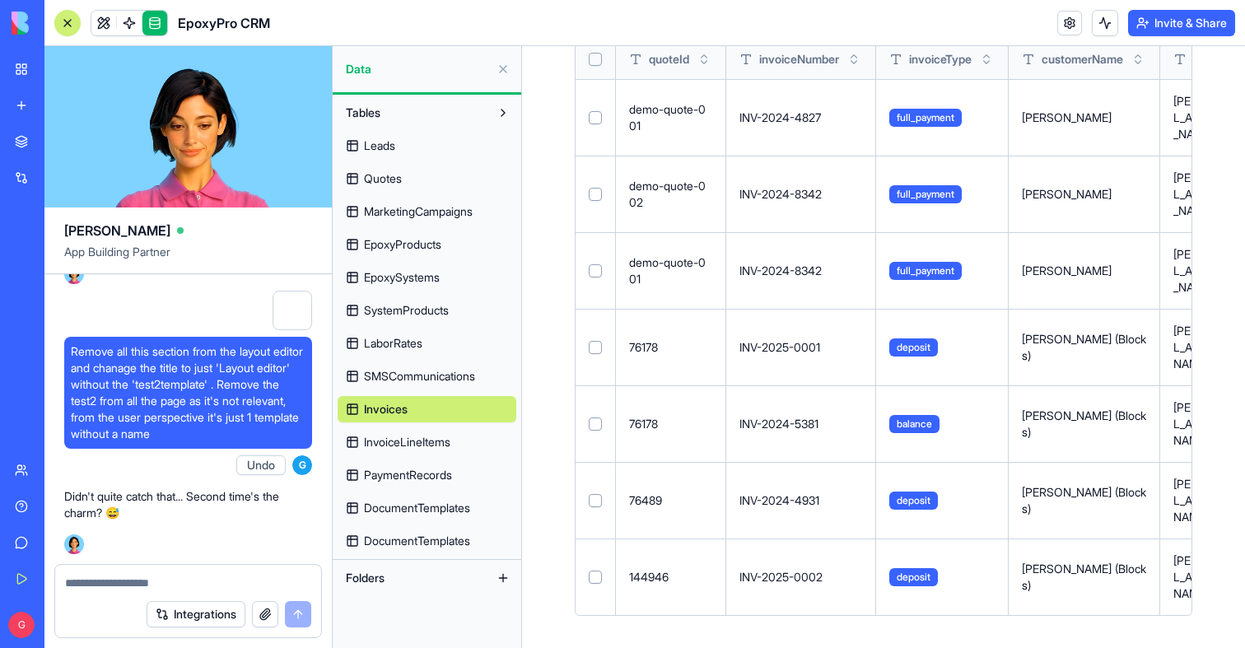
click at [385, 445] on span "InvoiceLineItems" at bounding box center [407, 442] width 86 height 16
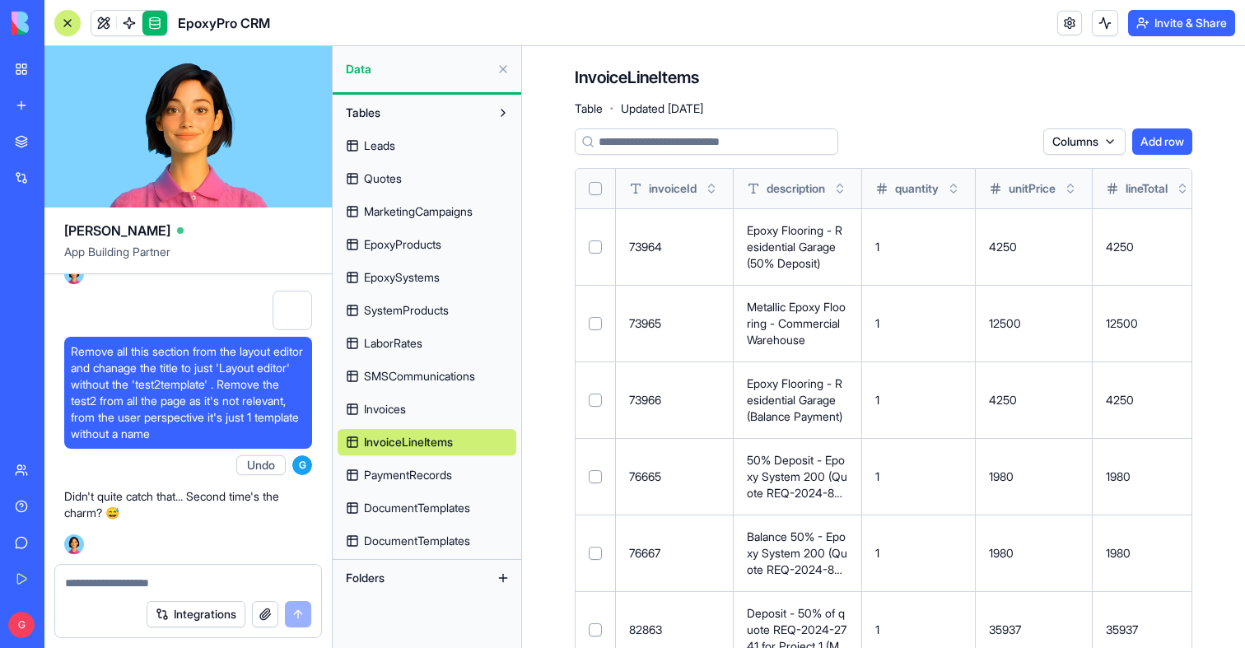
scroll to position [320, 0]
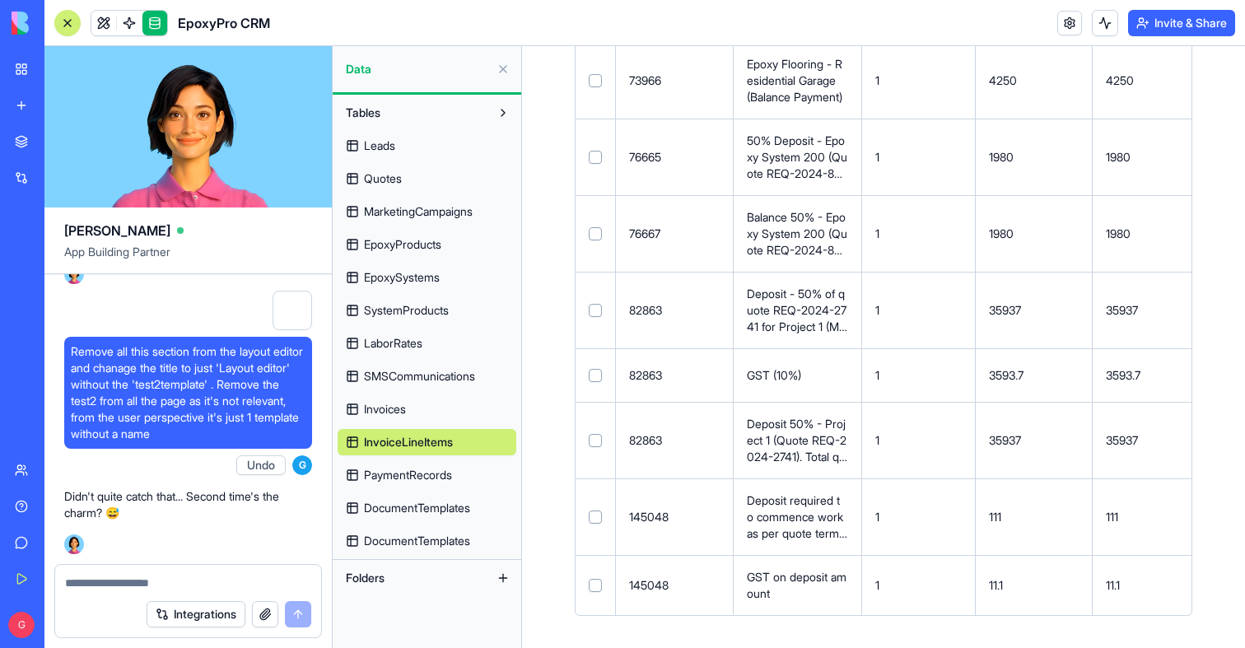
click at [397, 481] on span "PaymentRecords" at bounding box center [408, 475] width 88 height 16
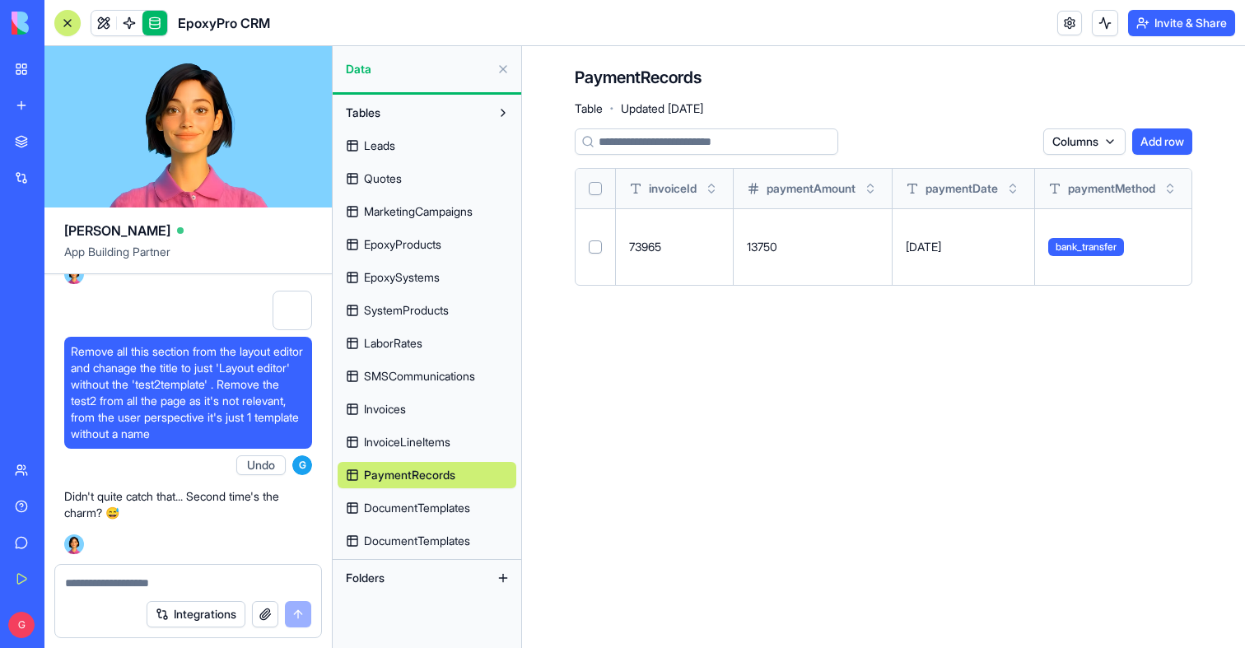
click at [381, 478] on span "PaymentRecords" at bounding box center [409, 475] width 91 height 16
click at [389, 504] on span "DocumentTemplates" at bounding box center [417, 508] width 106 height 16
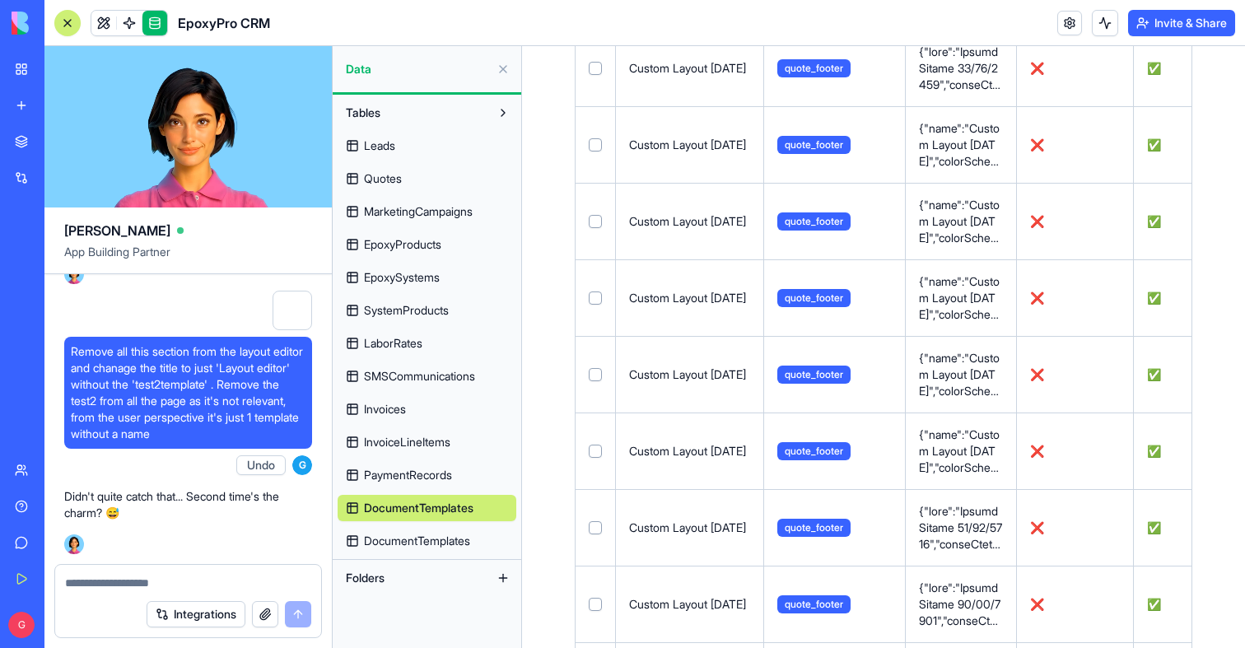
scroll to position [1278, 0]
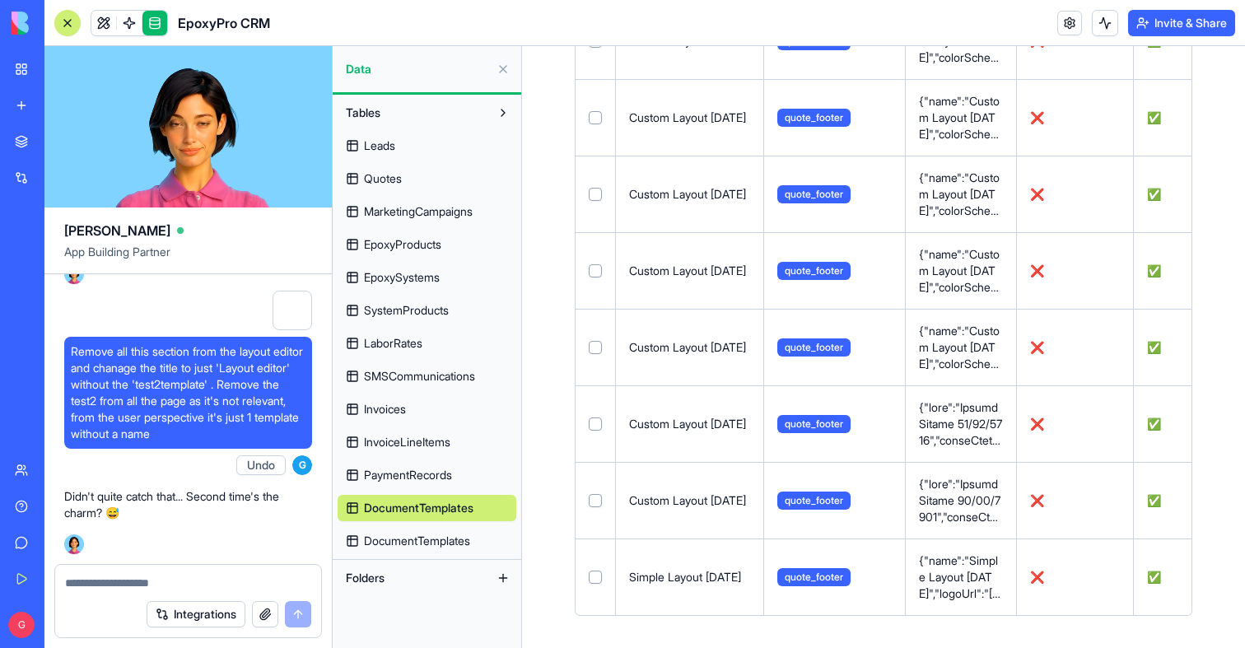
click at [393, 541] on span "DocumentTemplates" at bounding box center [417, 541] width 106 height 16
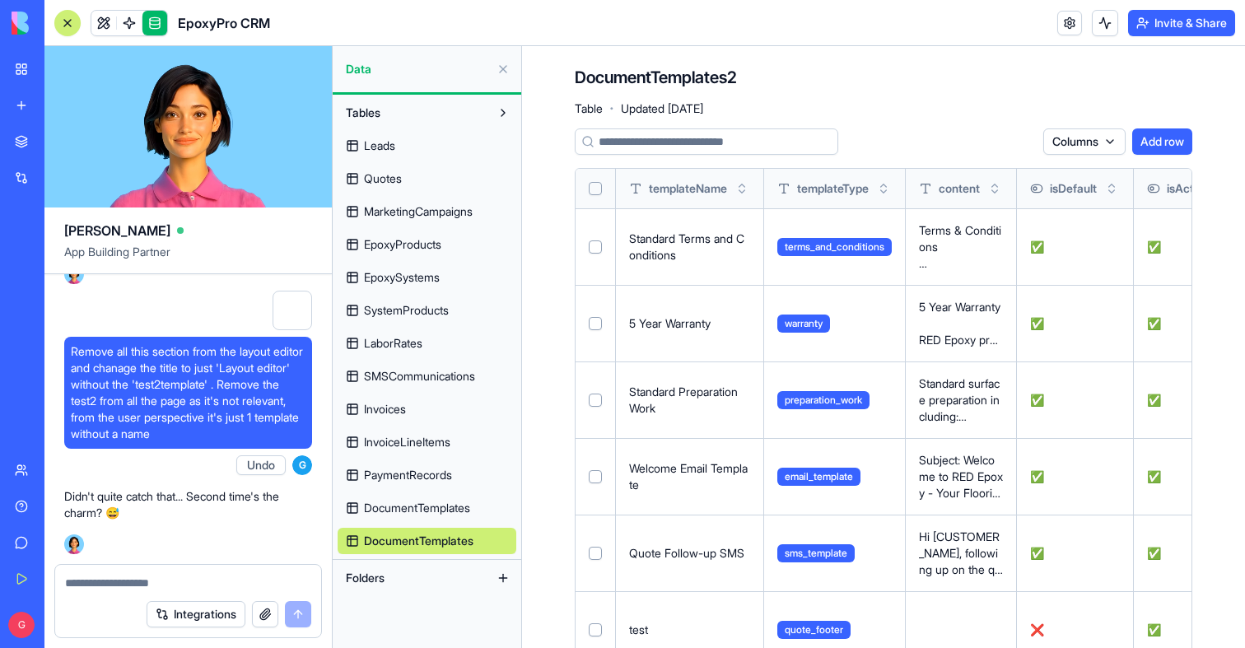
scroll to position [129, 0]
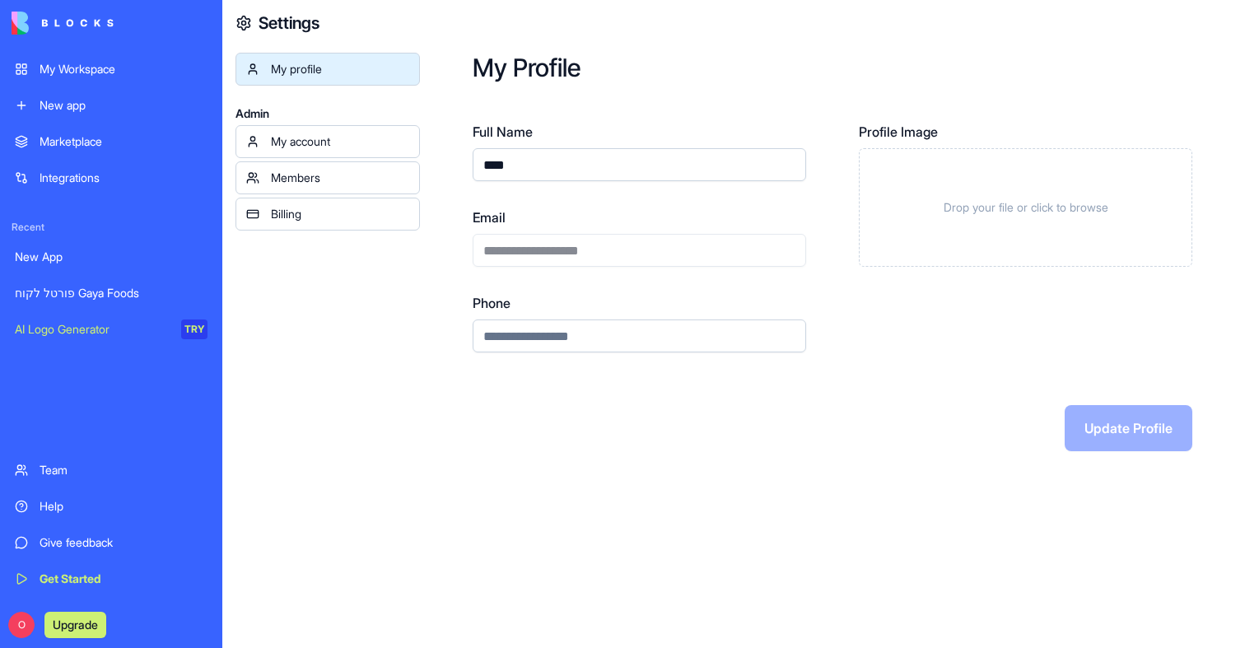
click at [133, 403] on div "Marketplace Integrations Recent New App פורטל לקוח Gaya Foods AI Logo Generator…" at bounding box center [111, 287] width 212 height 325
click at [302, 529] on div "My profile Admin My account Members Billing" at bounding box center [328, 377] width 184 height 648
